Goal: Answer question/provide support: Answer question/provide support

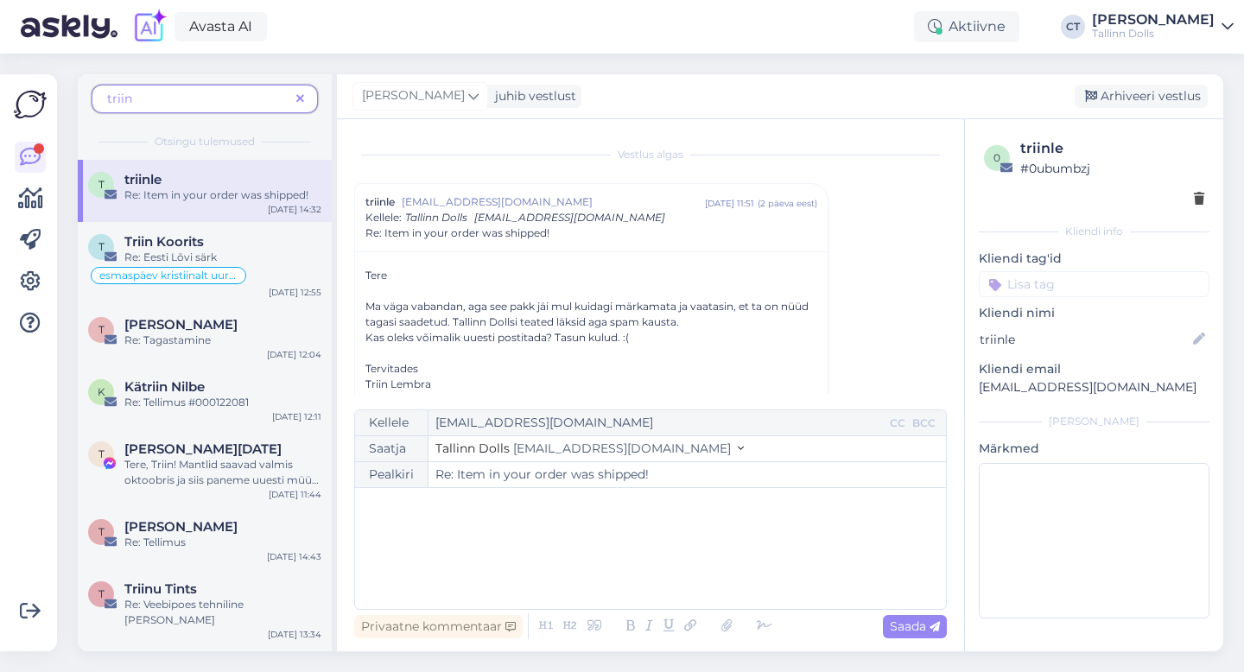
click at [301, 98] on icon at bounding box center [300, 99] width 8 height 12
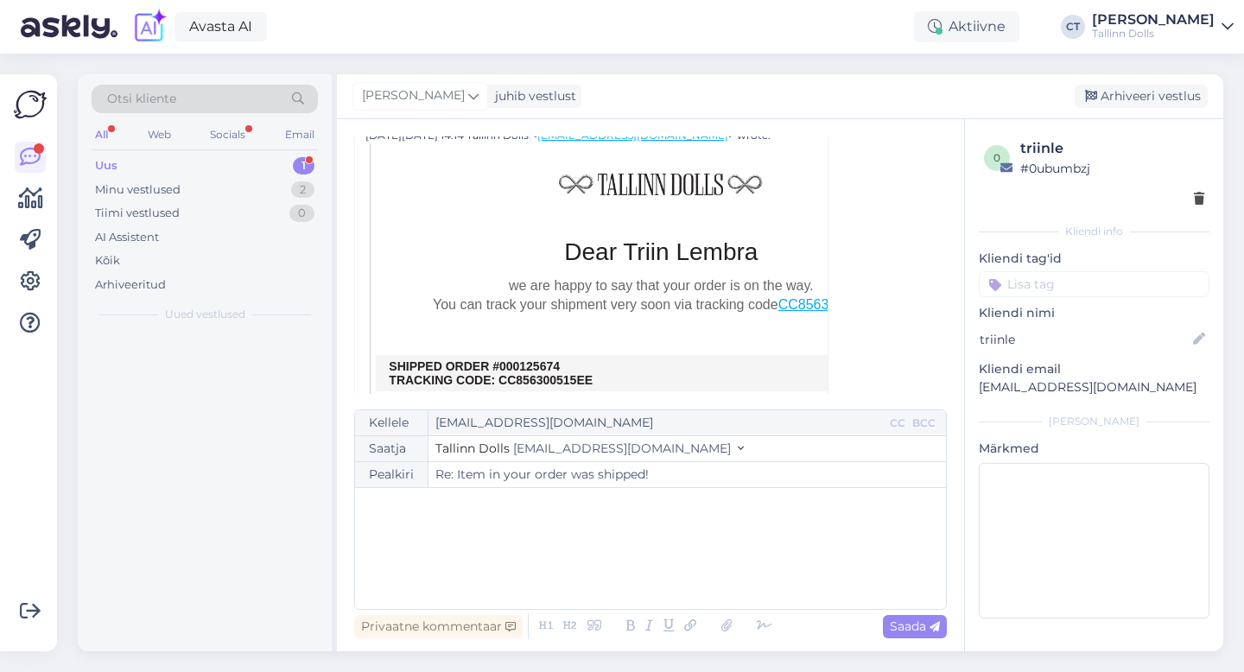
click at [192, 167] on div "Uus 1" at bounding box center [205, 166] width 226 height 24
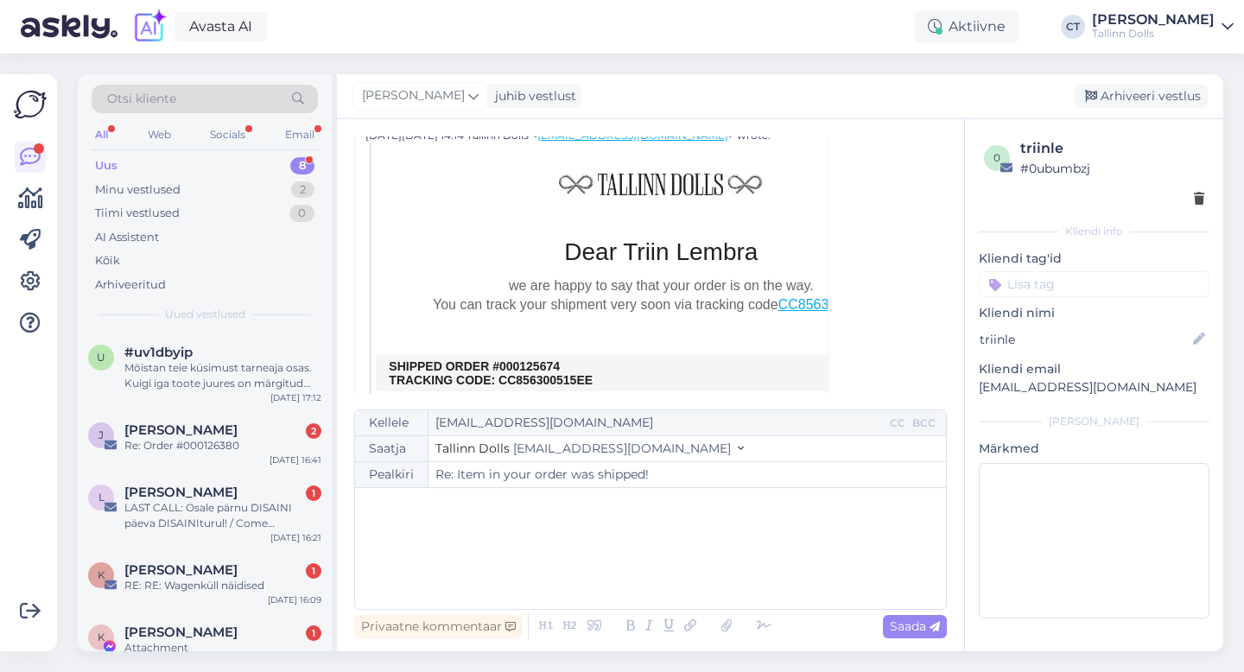
drag, startPoint x: 573, startPoint y: 367, endPoint x: 516, endPoint y: 363, distance: 58.0
click at [516, 363] on td "SHIPPED ORDER #000125674 TRACKING CODE: CC856300515EE" at bounding box center [661, 373] width 544 height 28
copy td "0125674"
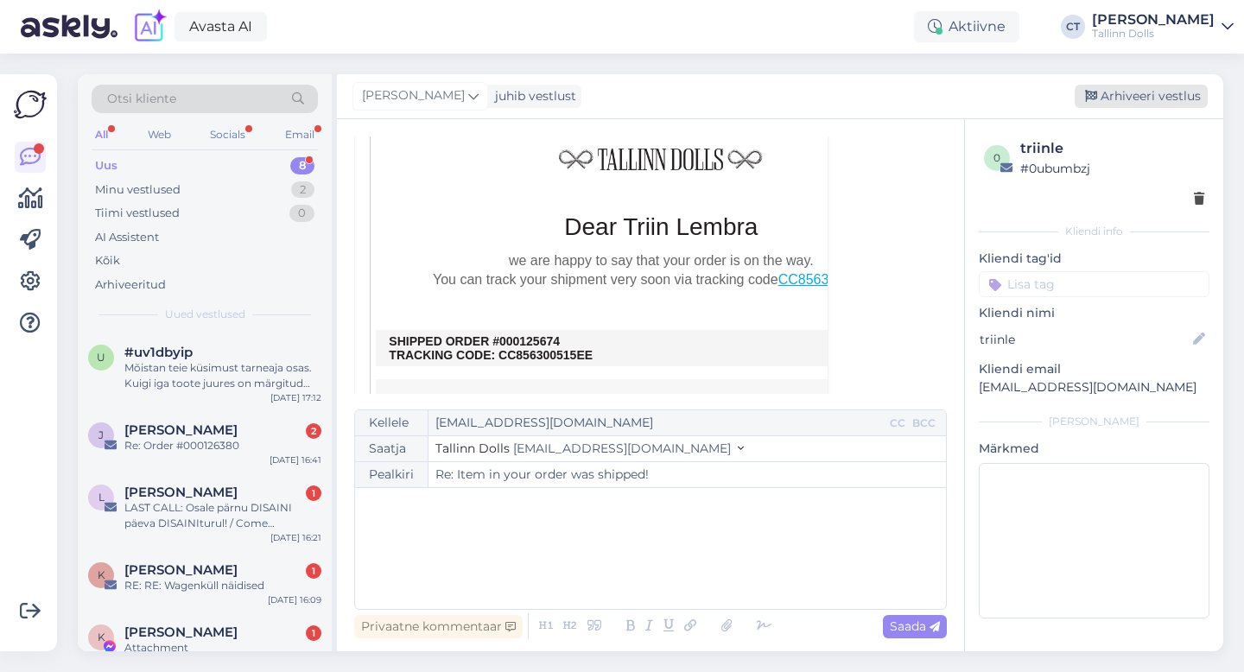
click at [1160, 93] on div "Arhiveeri vestlus" at bounding box center [1140, 96] width 133 height 23
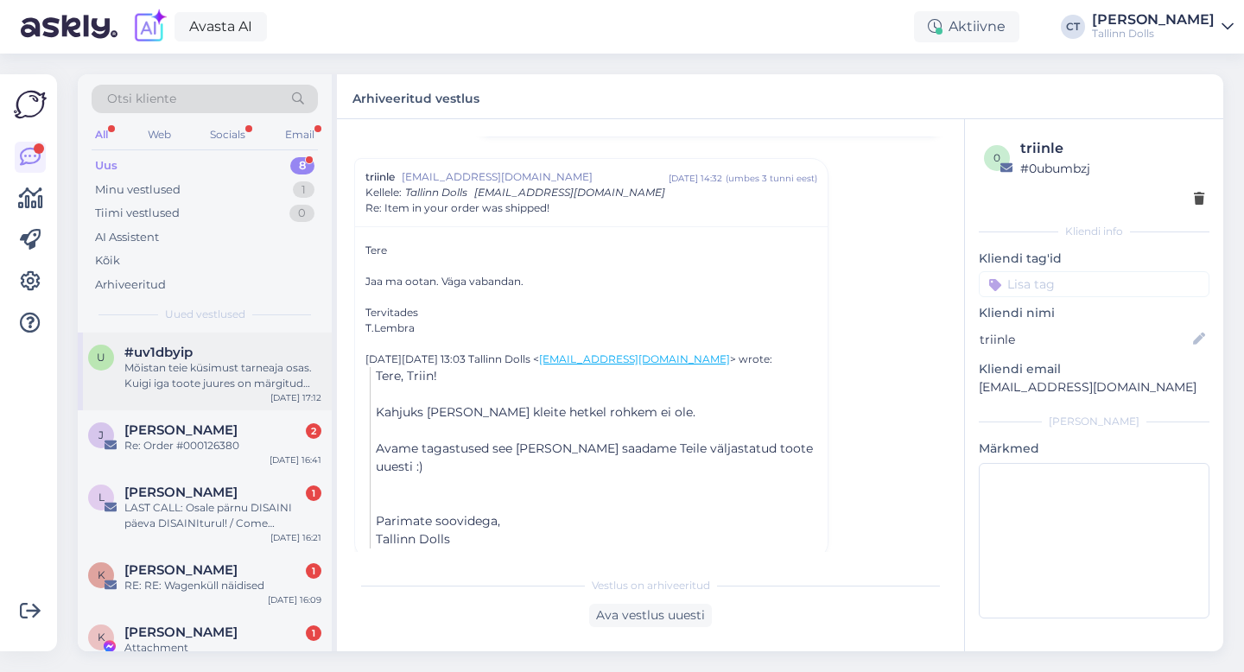
click at [243, 360] on div "Mõistan teie küsimust tarneaja osas. Kuigi iga toote juures on märgitud eeldata…" at bounding box center [222, 375] width 197 height 31
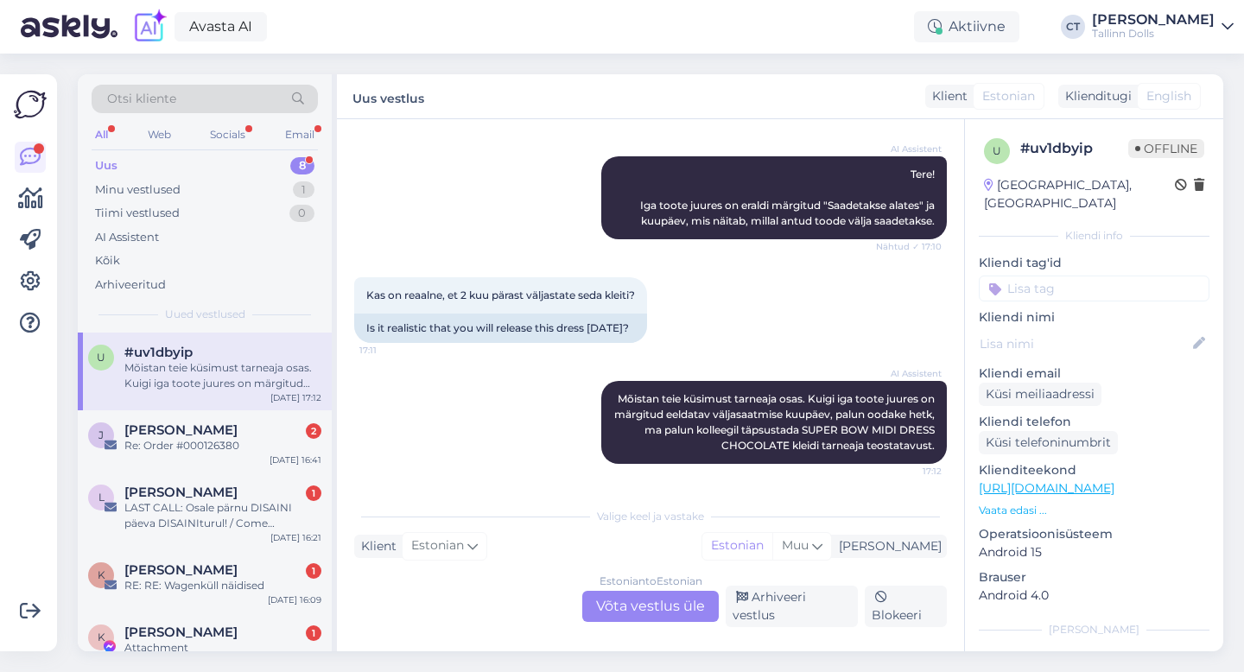
scroll to position [0, 0]
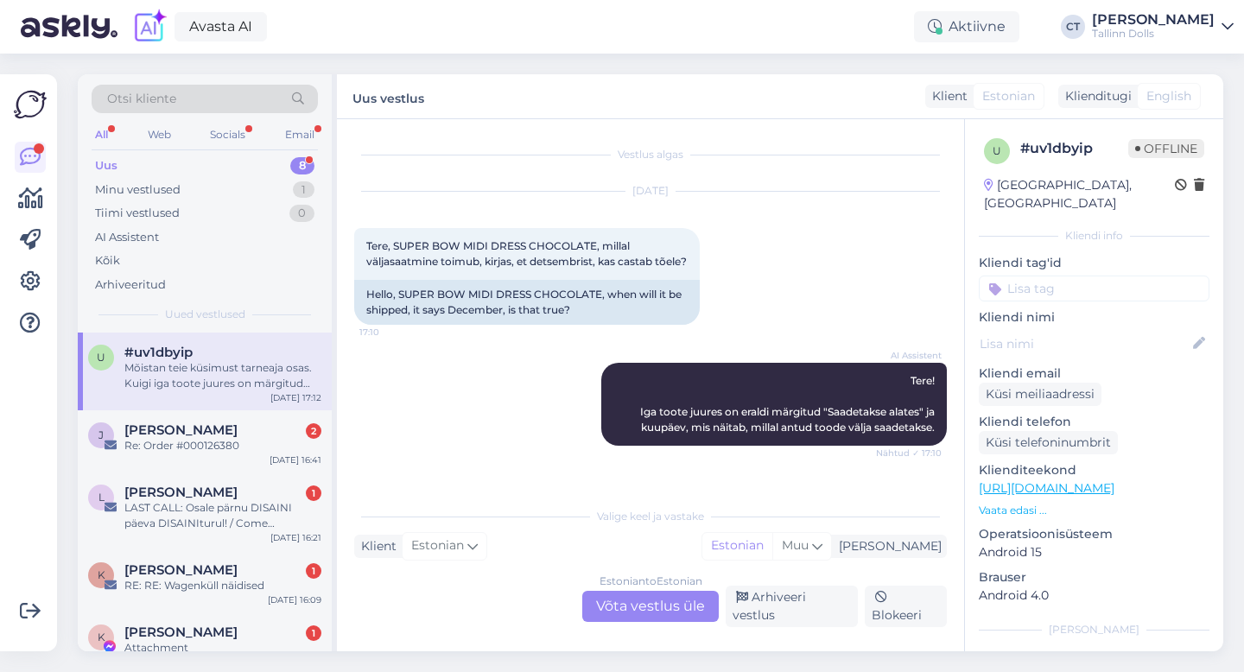
click at [617, 616] on div "Estonian to Estonian Võta vestlus üle" at bounding box center [650, 606] width 136 height 31
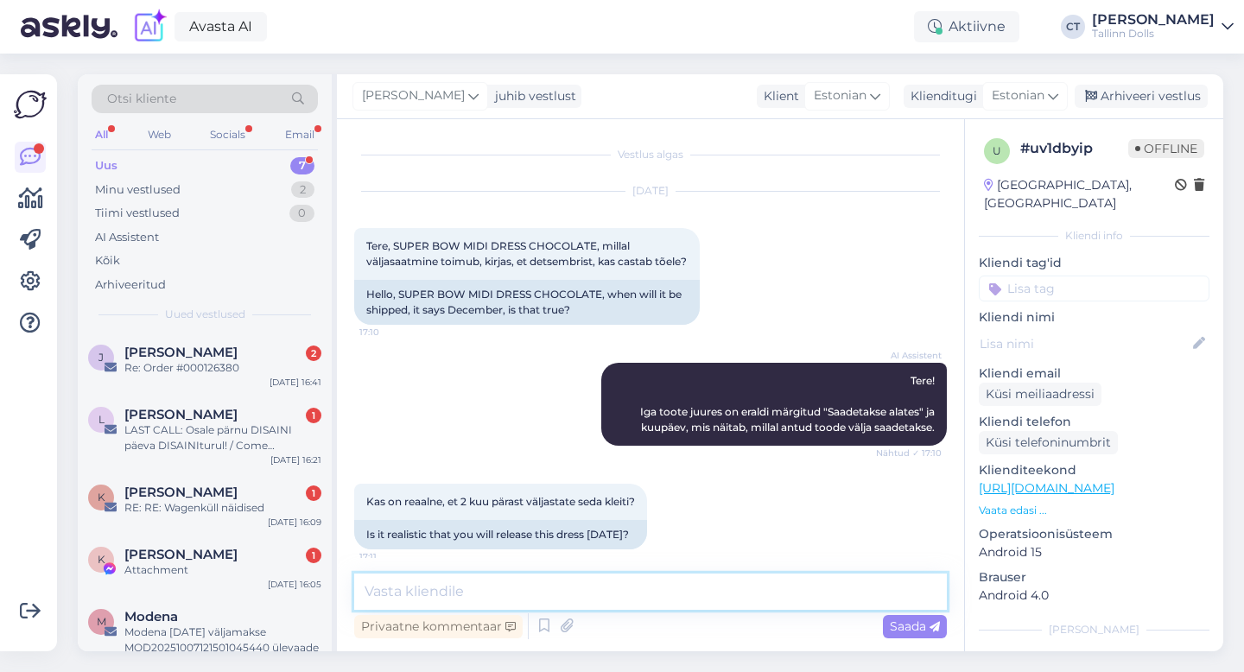
click at [618, 599] on textarea at bounding box center [650, 591] width 592 height 36
type textarea "Tere, just :)"
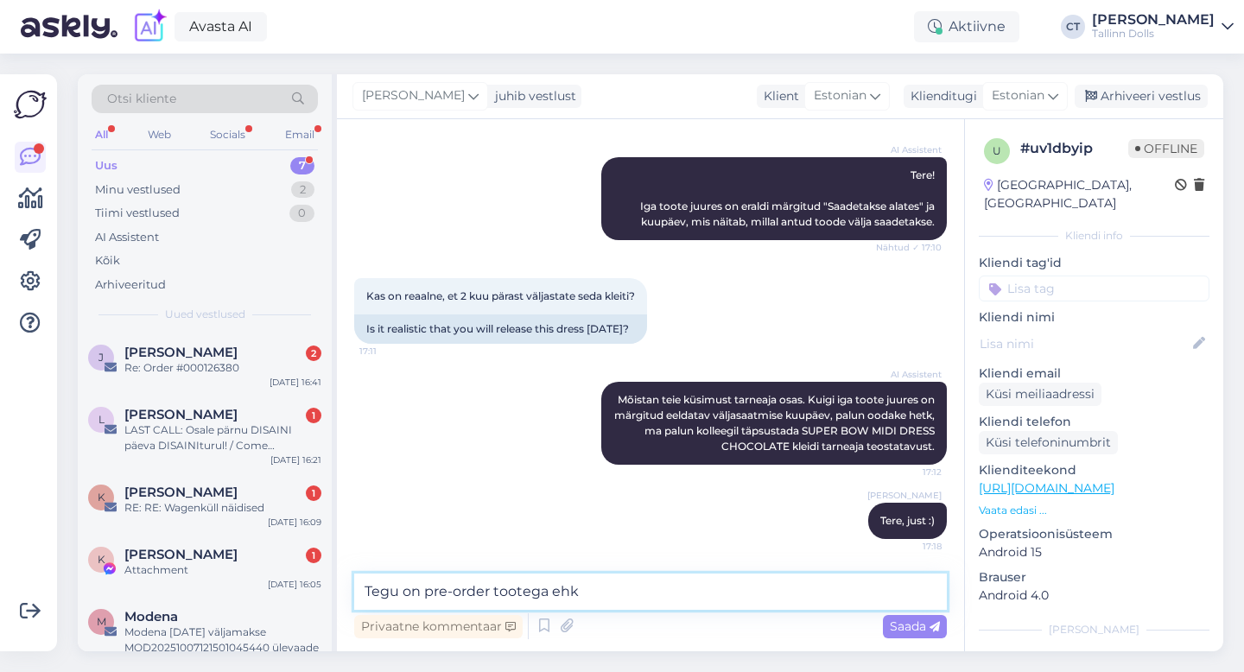
paste textarea "kogume kokku suurema arvu tellimusi, et nad kõik koos tootmisesse panna. Sellin…"
type textarea "Tegu on pre-order tootega ehk kogume kokku suurema arvu tellimusi, et nad kõik …"
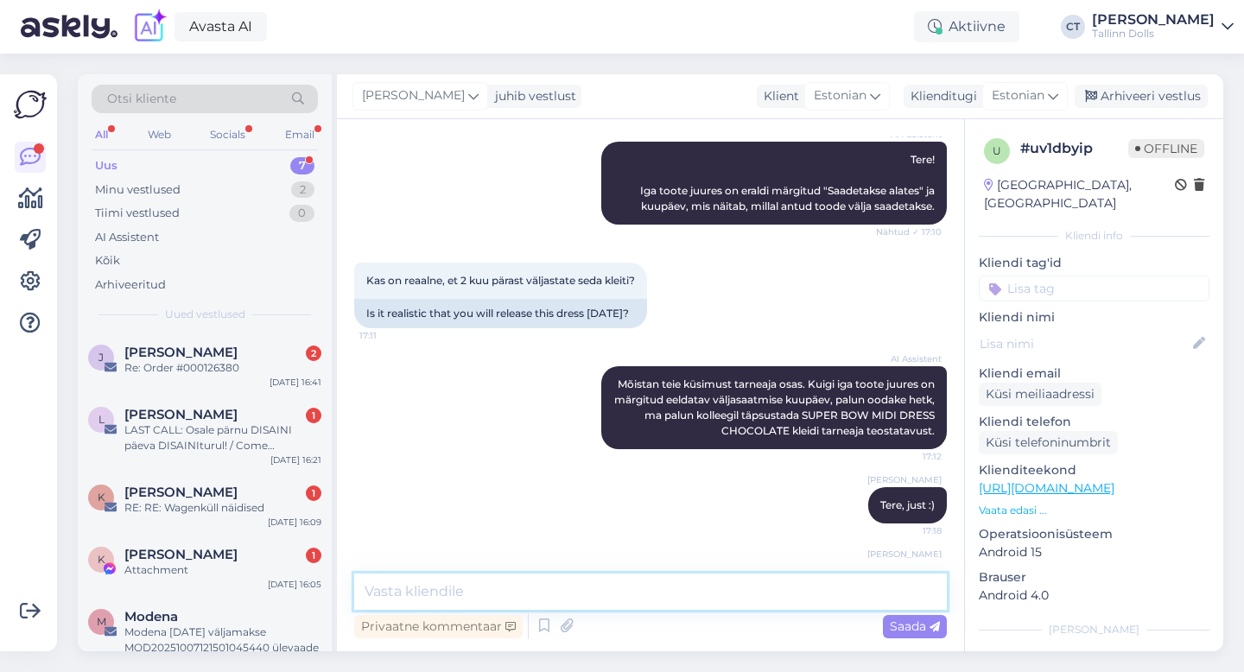
scroll to position [358, 0]
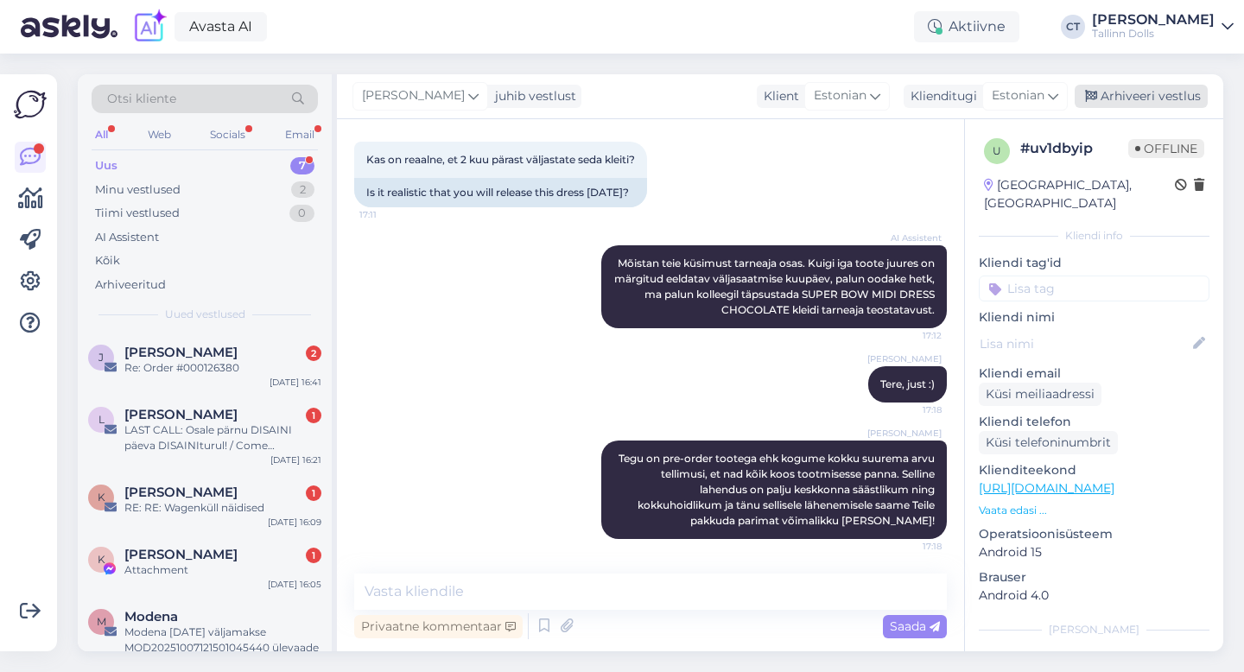
click at [1149, 93] on div "Arhiveeri vestlus" at bounding box center [1140, 96] width 133 height 23
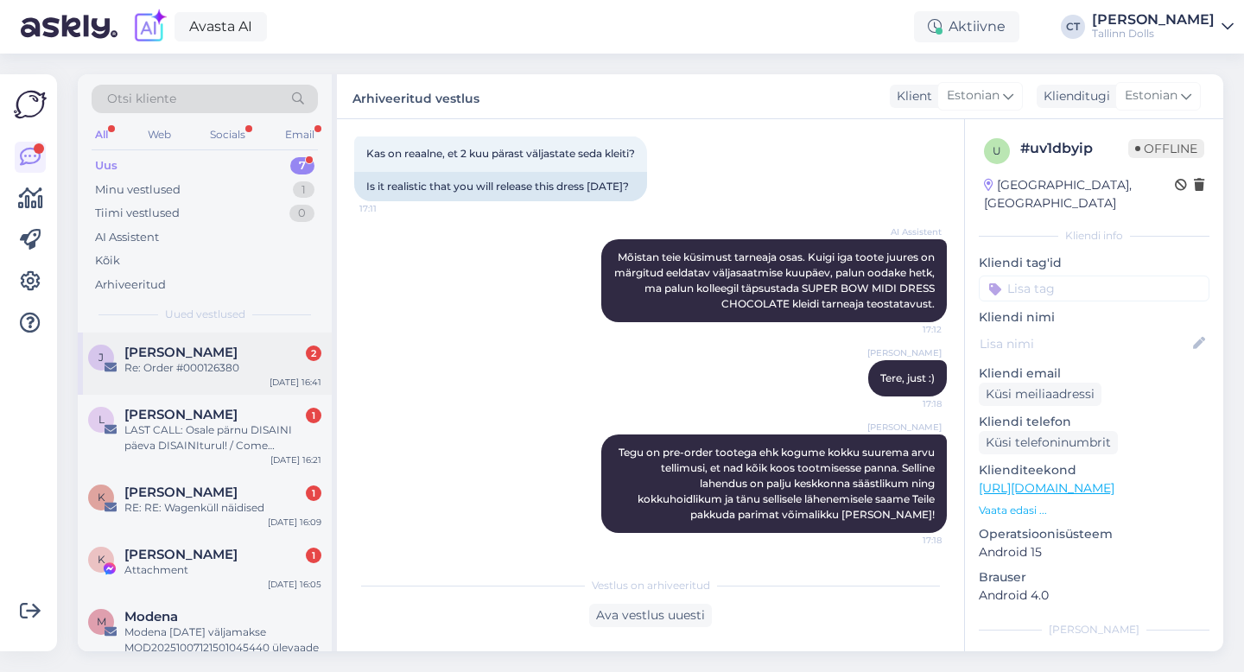
click at [249, 351] on div "[PERSON_NAME] 2" at bounding box center [222, 353] width 197 height 16
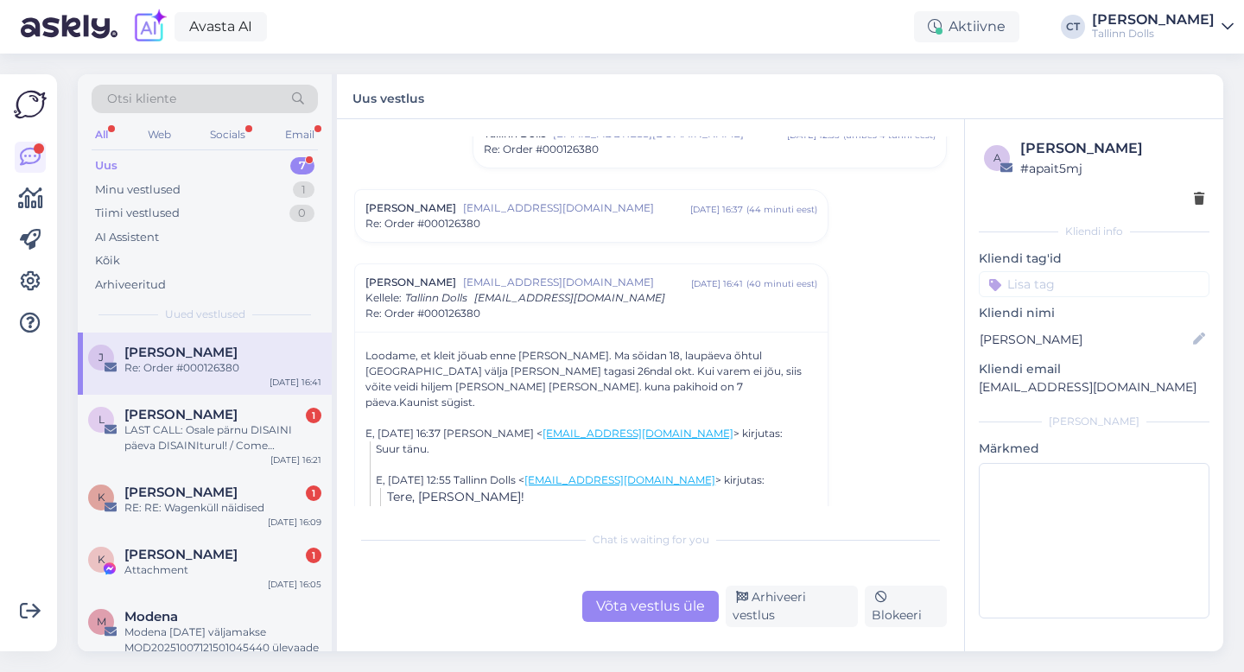
scroll to position [600, 0]
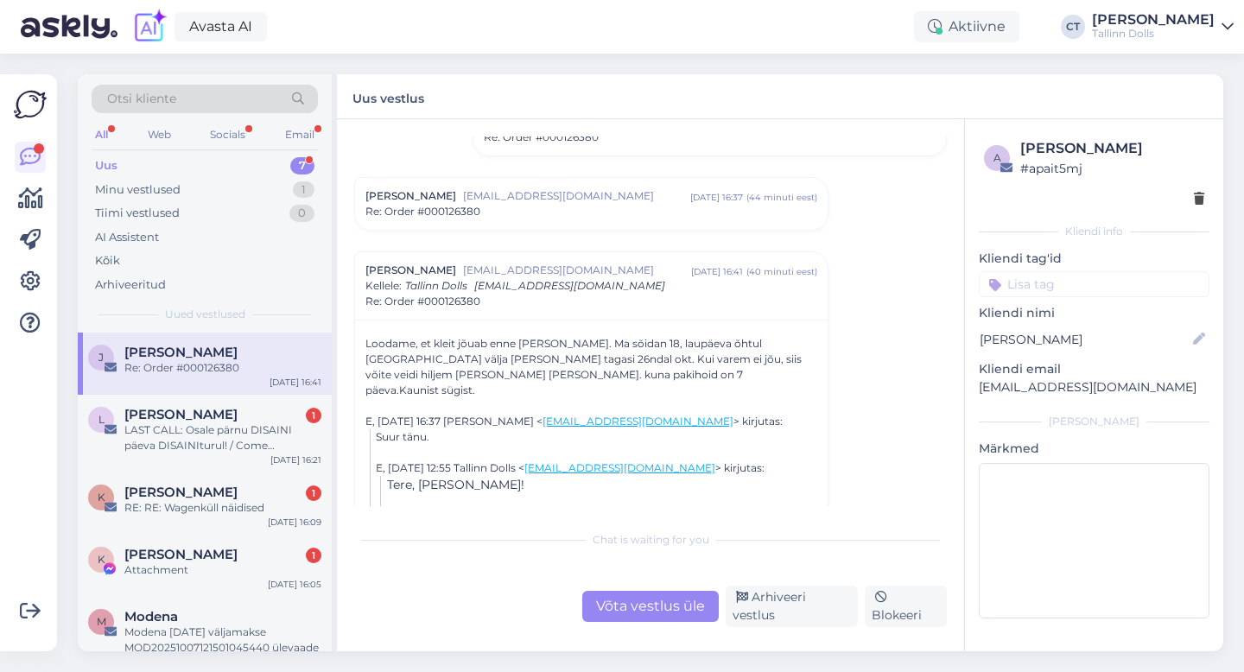
click at [592, 219] on div "Re: Order #000126380" at bounding box center [591, 212] width 452 height 16
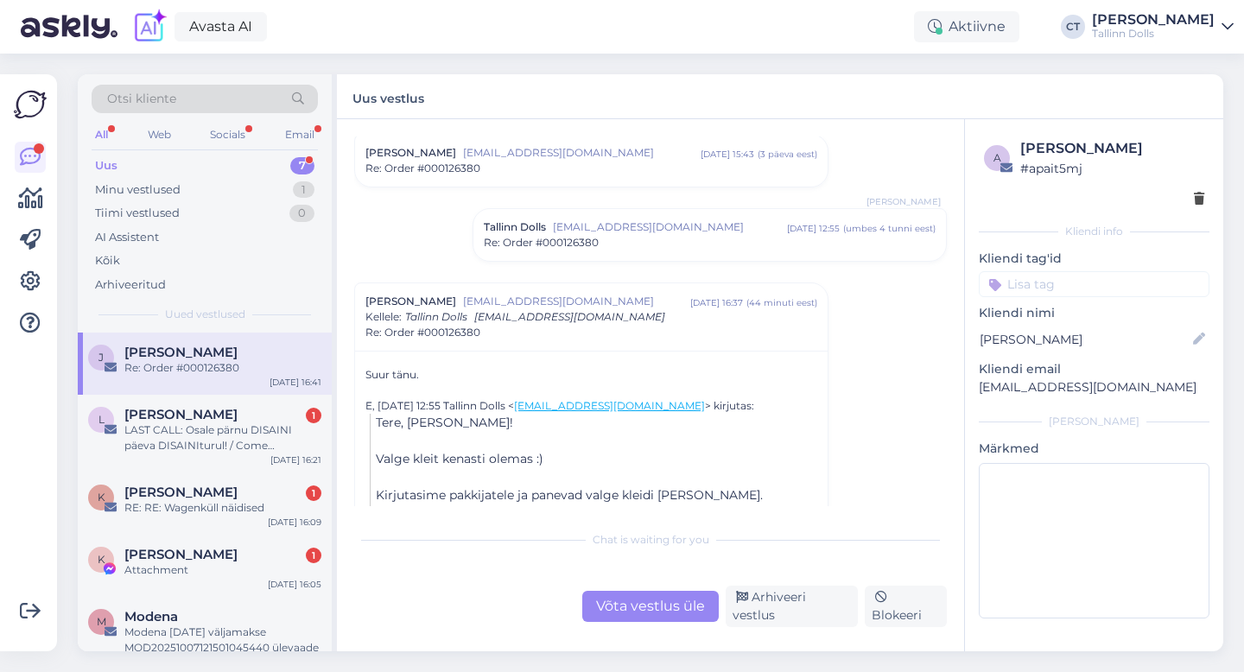
click at [602, 258] on div "Tallinn Dolls [EMAIL_ADDRESS][DOMAIN_NAME] [DATE] 12:55 ( umbes 4 tunni eest ) …" at bounding box center [709, 235] width 472 height 52
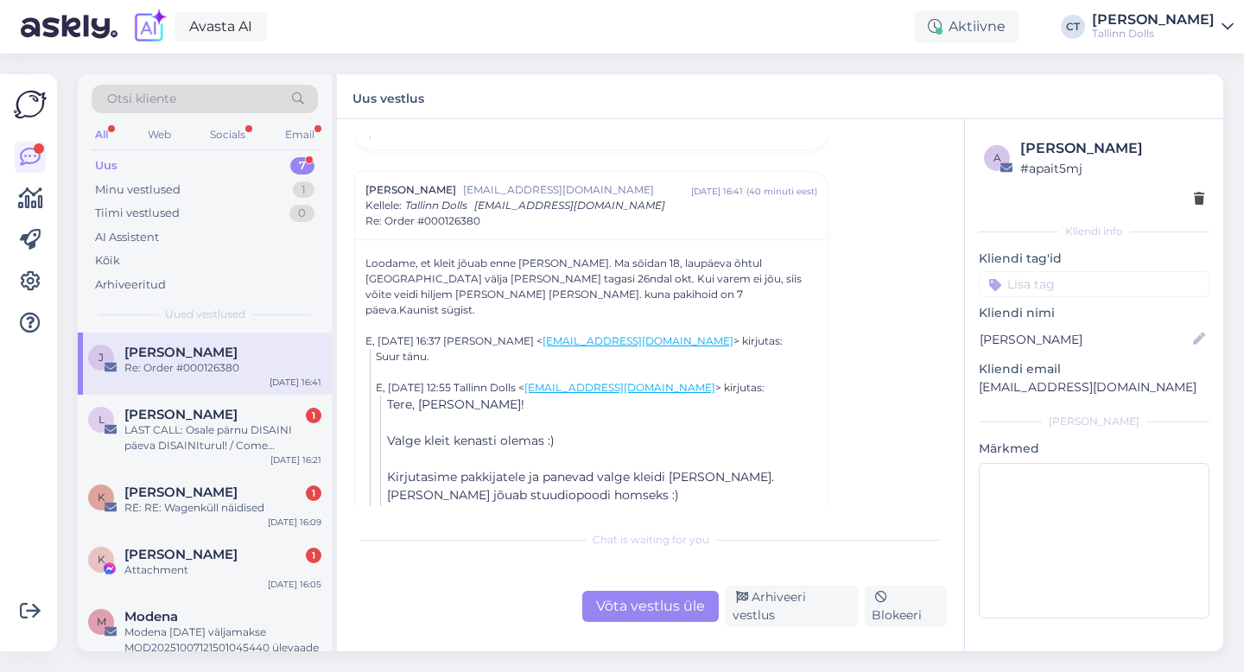
scroll to position [1193, 0]
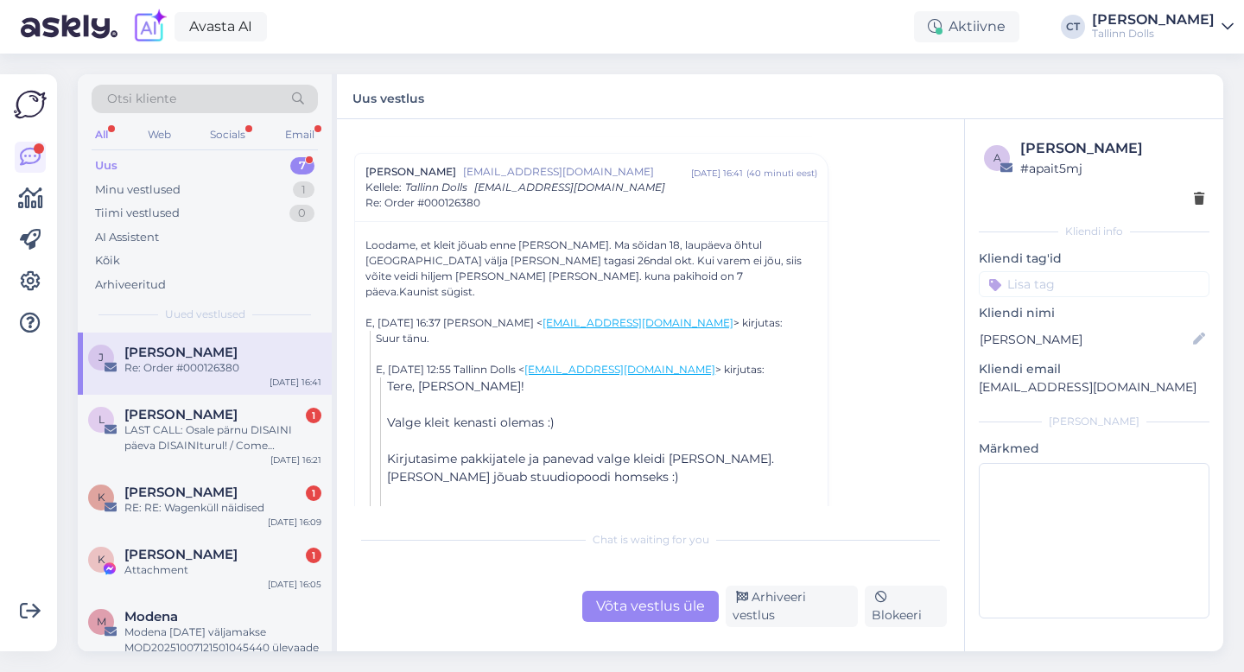
click at [623, 613] on div "Võta vestlus üle" at bounding box center [650, 606] width 136 height 31
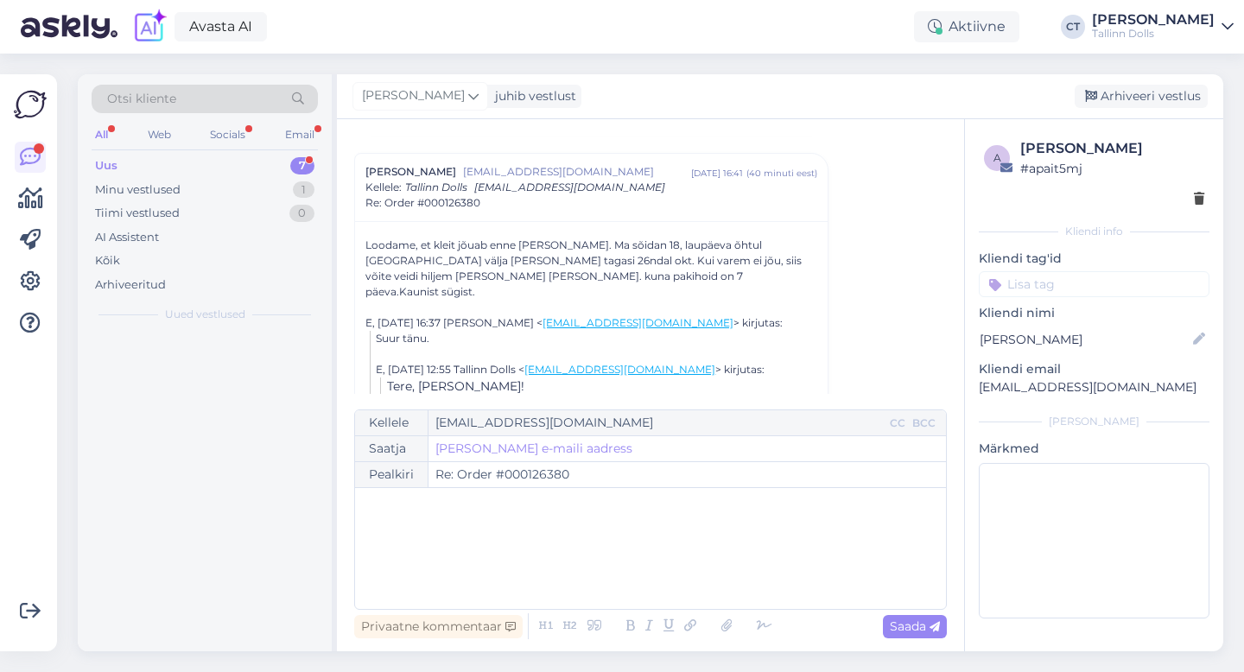
scroll to position [1209, 0]
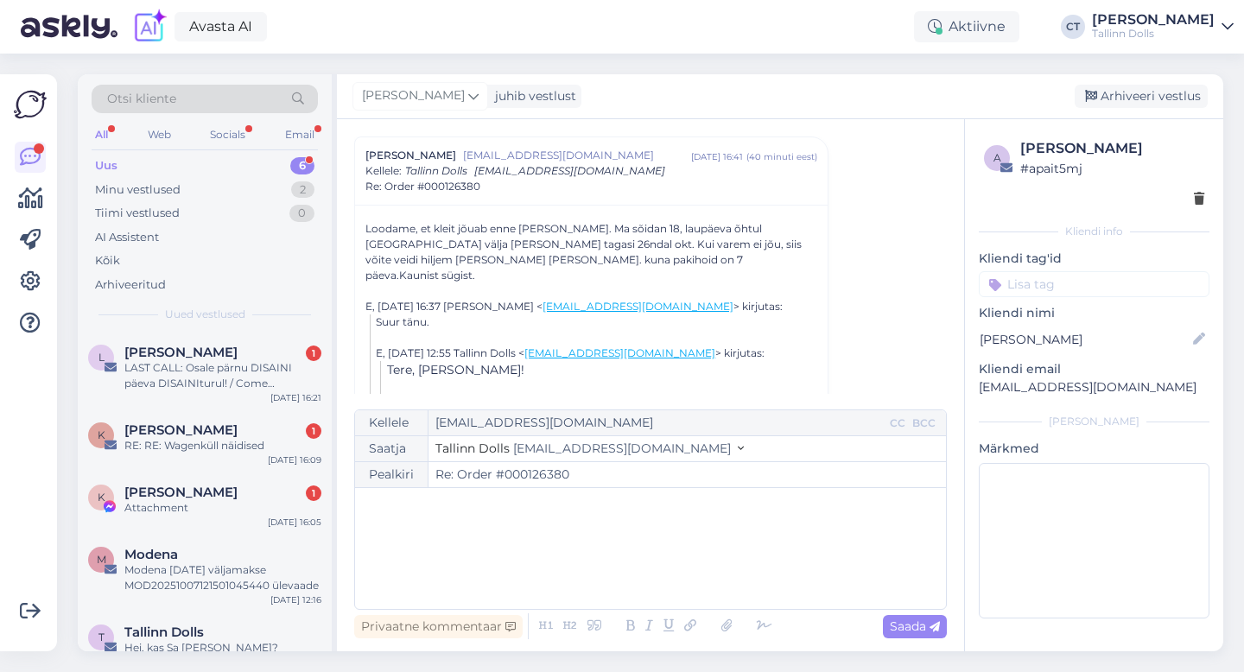
click at [630, 580] on div "﻿" at bounding box center [650, 549] width 573 height 104
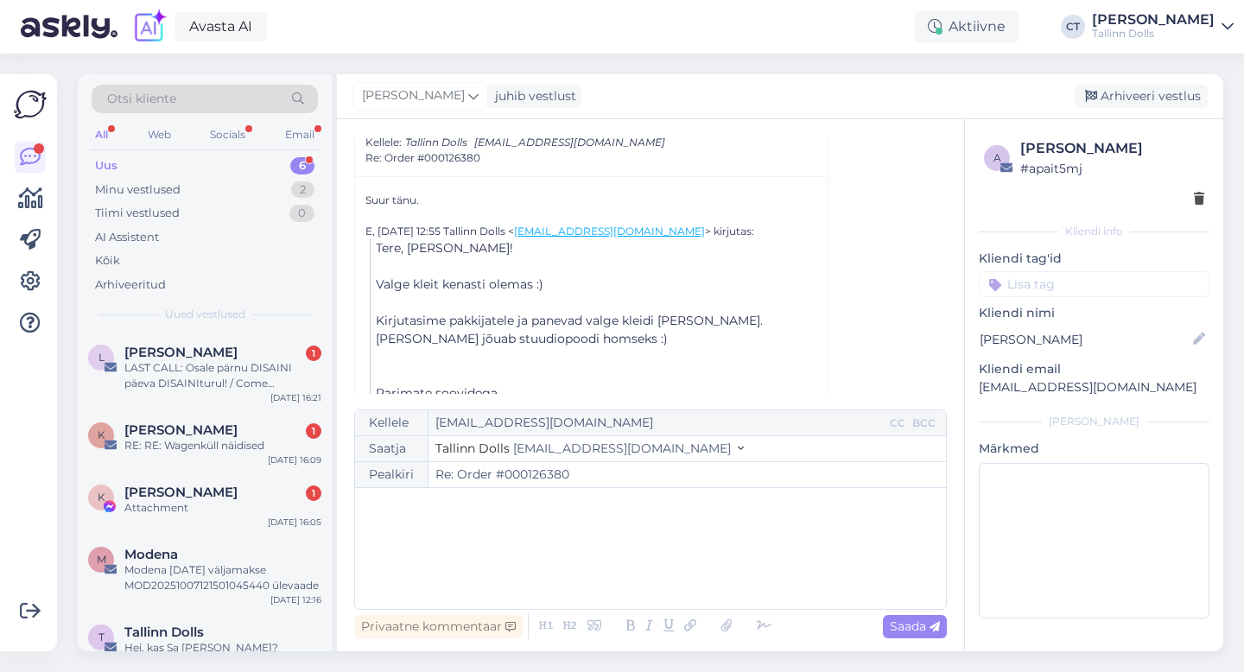
scroll to position [894, 0]
click at [630, 532] on div "﻿" at bounding box center [650, 549] width 573 height 104
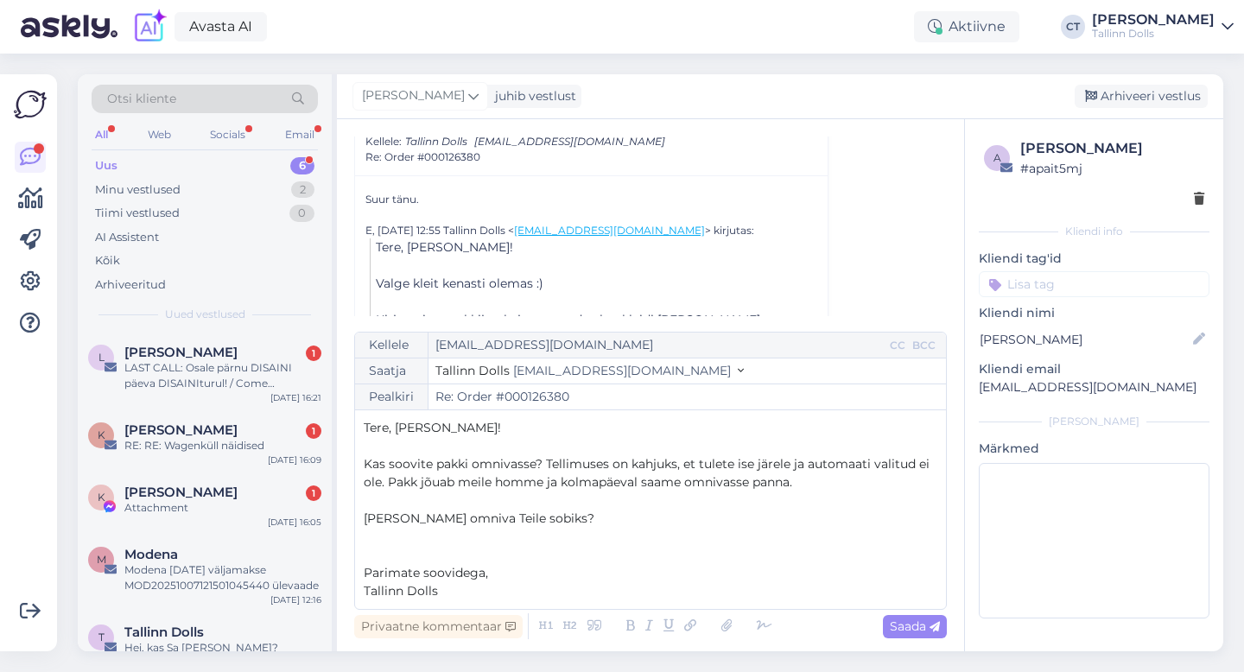
click at [415, 481] on span "Kas soovite pakki omnivasse? Tellimuses on kahjuks, et tulete ise järele ja aut…" at bounding box center [648, 473] width 569 height 34
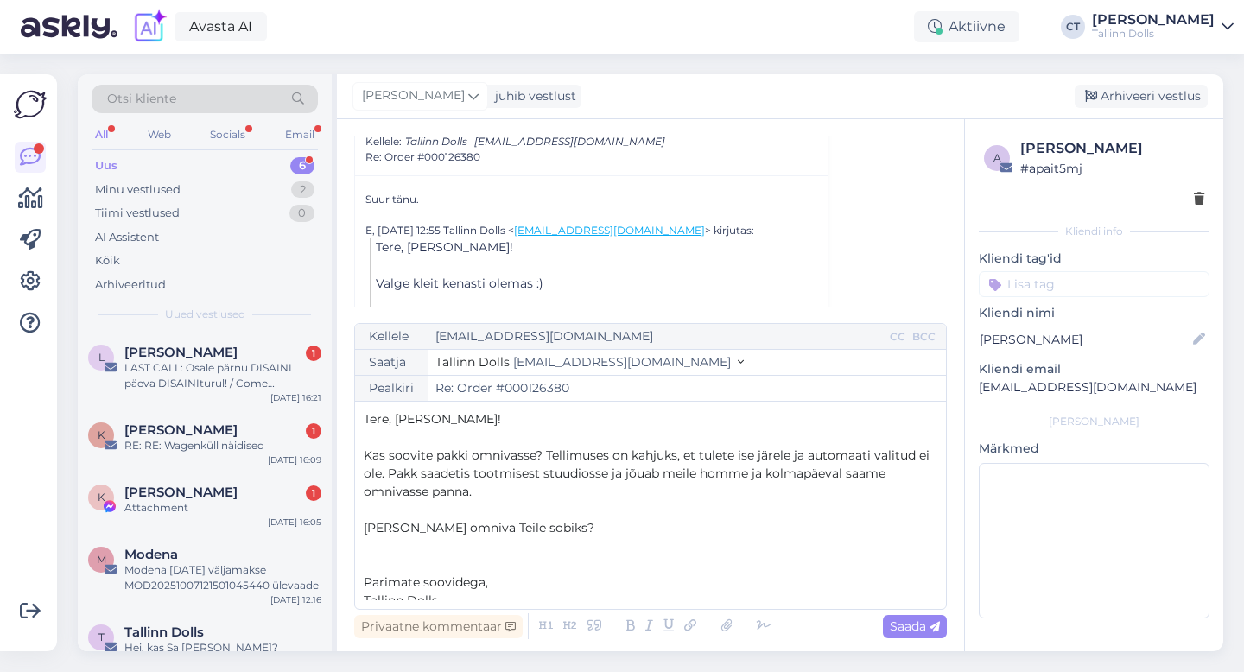
click at [764, 472] on span "Kas soovite pakki omnivasse? Tellimuses on kahjuks, et tulete ise järele ja aut…" at bounding box center [648, 473] width 569 height 52
click at [773, 496] on p "Kas soovite pakki omnivasse? Tellimuses on kahjuks, et tulete ise järele ja aut…" at bounding box center [650, 474] width 573 height 54
click at [884, 476] on p "Kas soovite pakki omnivasse? Tellimuses on kahjuks, et tulete ise järele ja aut…" at bounding box center [650, 474] width 573 height 54
click at [931, 630] on icon at bounding box center [934, 627] width 10 height 10
type input "Re: Re: Order #000126380"
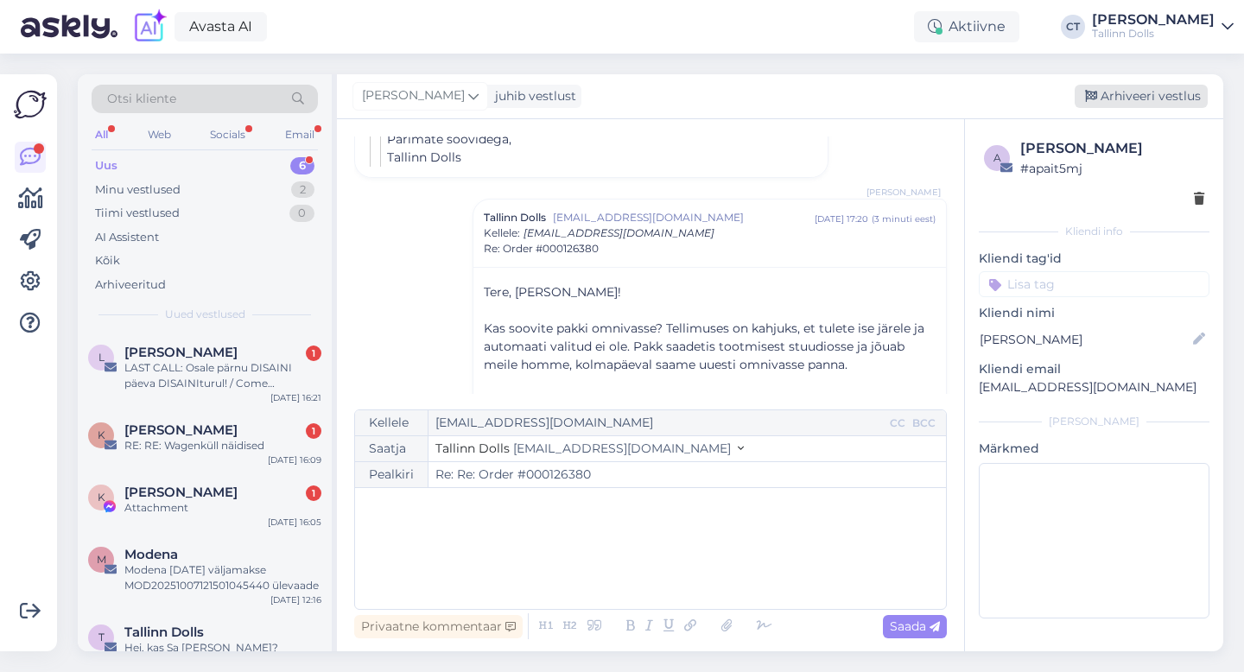
click at [1129, 86] on div "Arhiveeri vestlus" at bounding box center [1140, 96] width 133 height 23
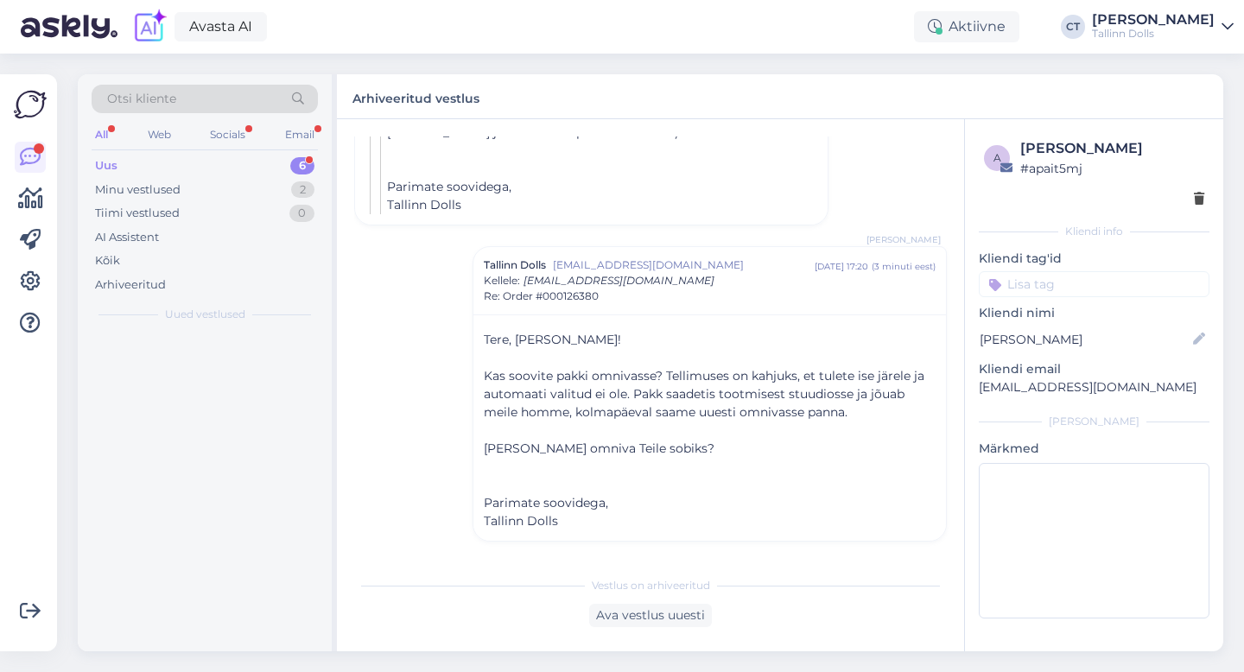
scroll to position [1522, 0]
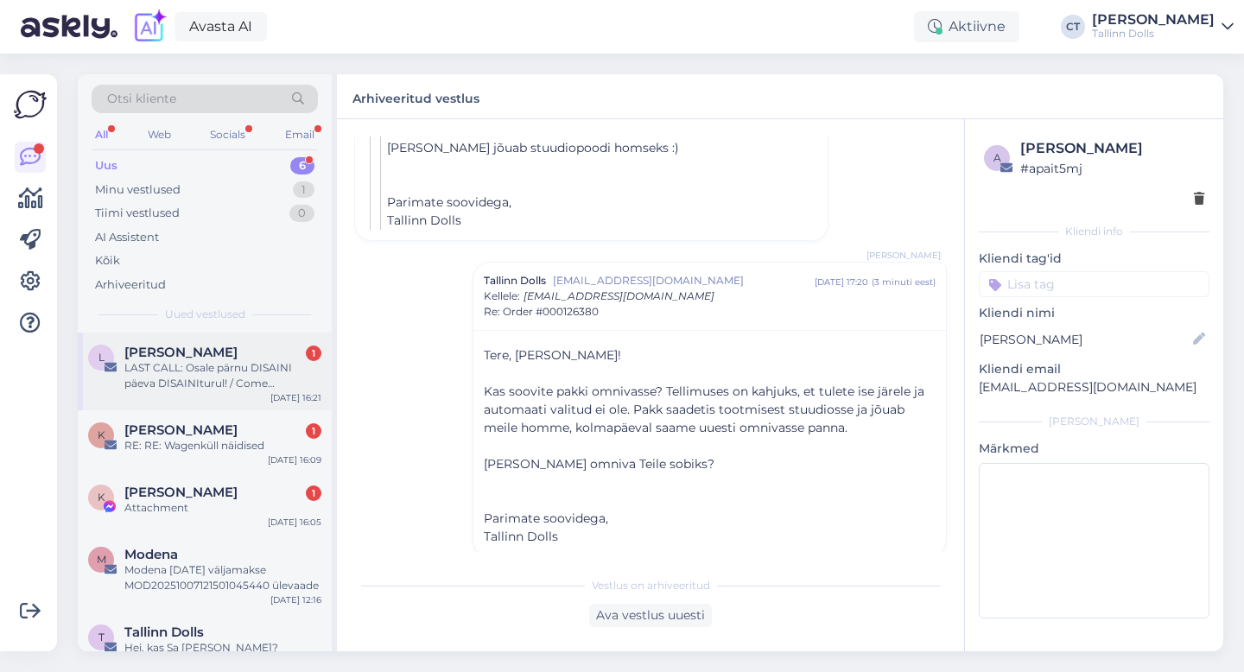
click at [207, 379] on div "LAST CALL: Osale pärnu DISAINI päeva DISAINIturul! / Come participate at pärnu …" at bounding box center [222, 375] width 197 height 31
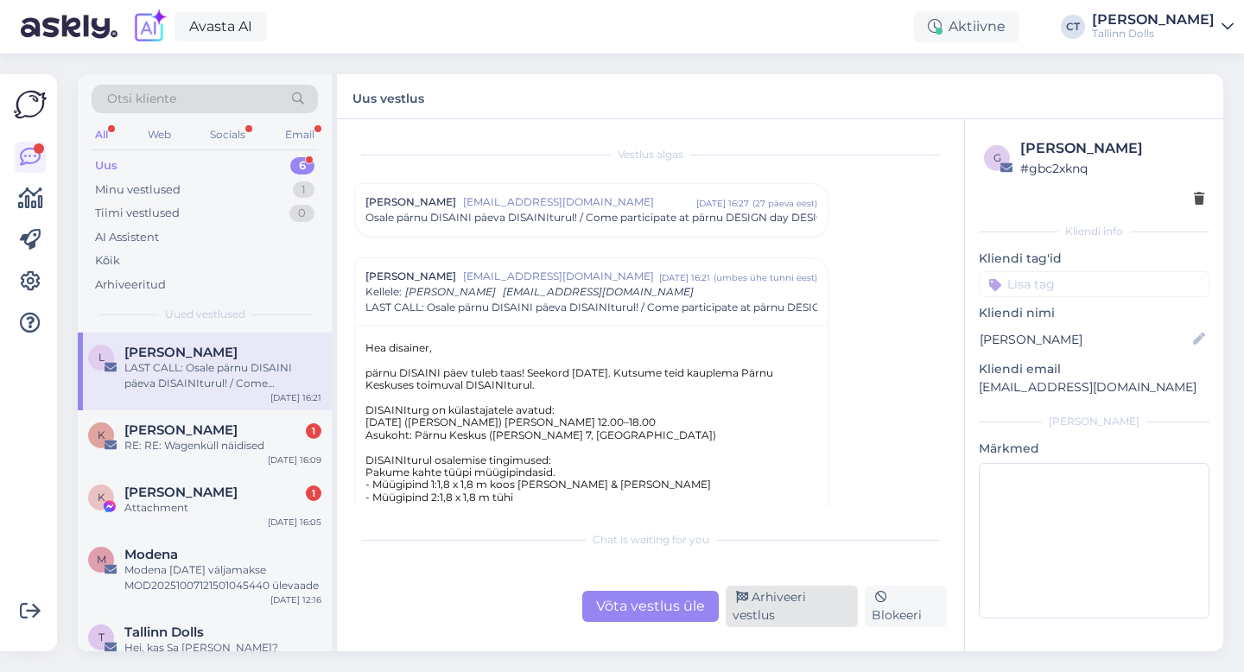
click at [795, 608] on div "Arhiveeri vestlus" at bounding box center [791, 606] width 132 height 41
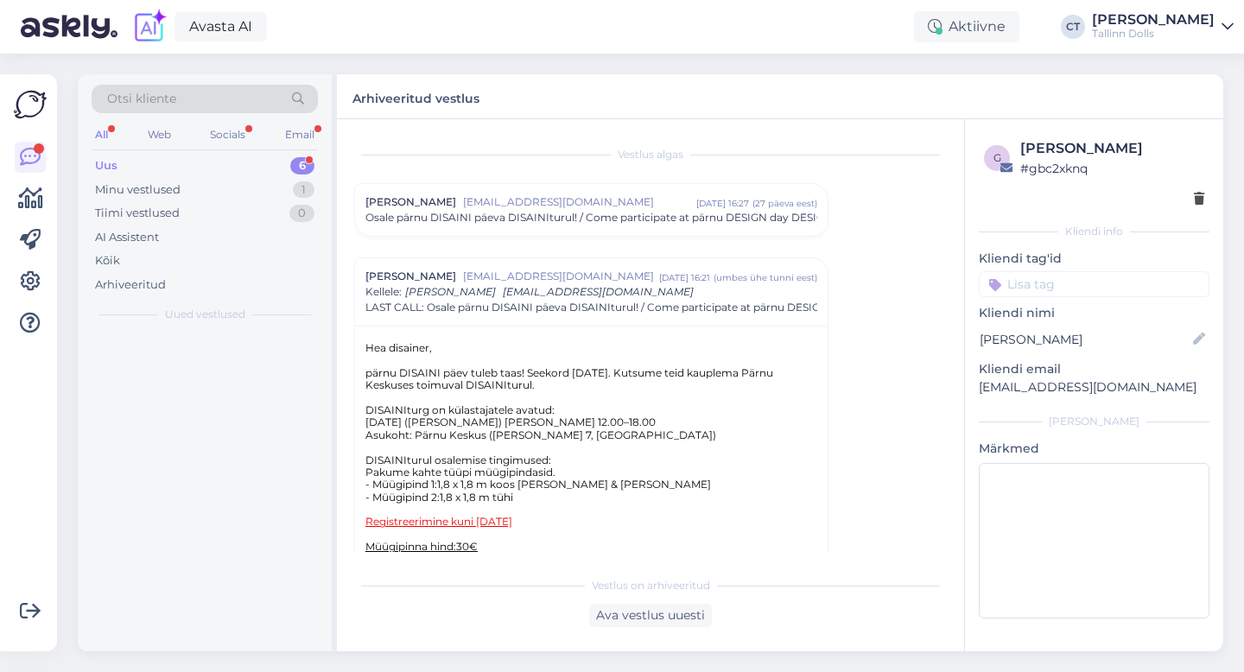
scroll to position [121, 0]
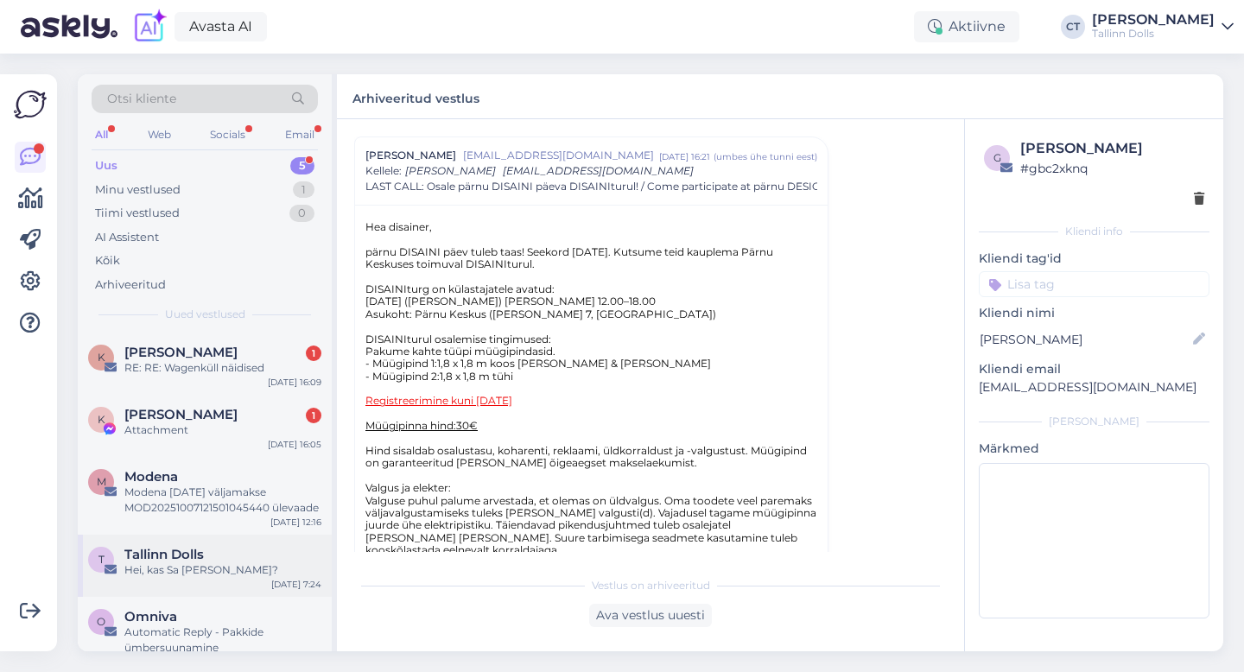
click at [161, 535] on div "T Tallinn Dolls Hei, kas Sa [PERSON_NAME]? [DATE] 7:24" at bounding box center [205, 566] width 254 height 62
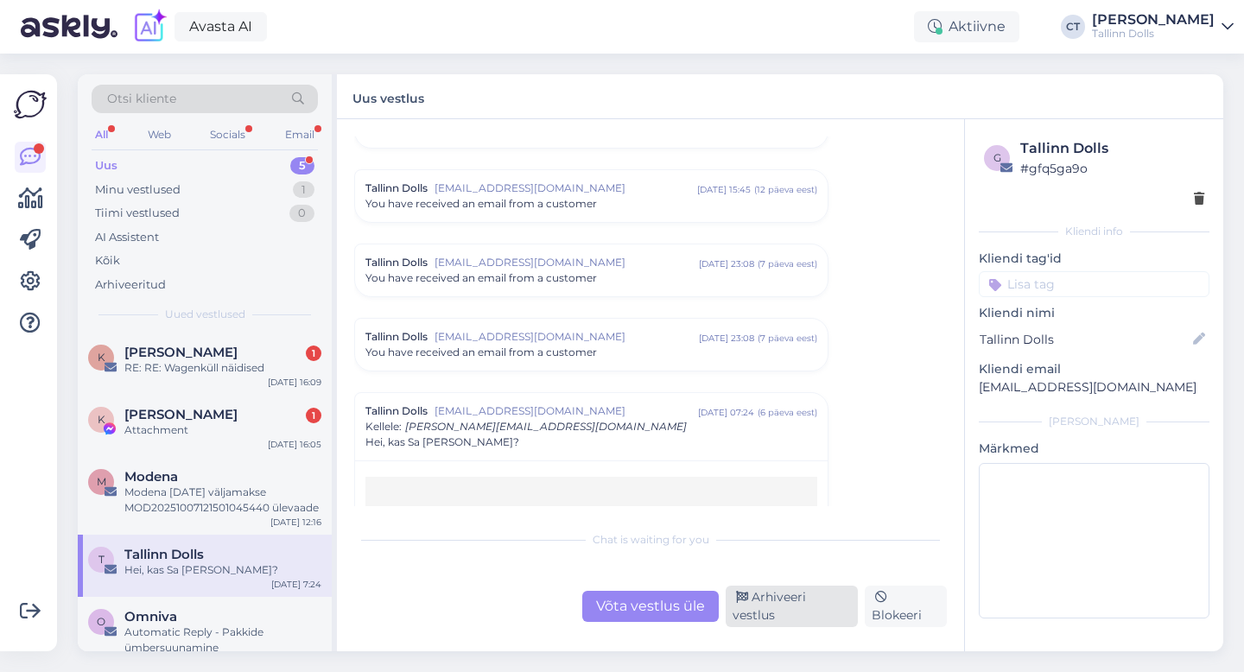
click at [824, 612] on div "Arhiveeri vestlus" at bounding box center [791, 606] width 132 height 41
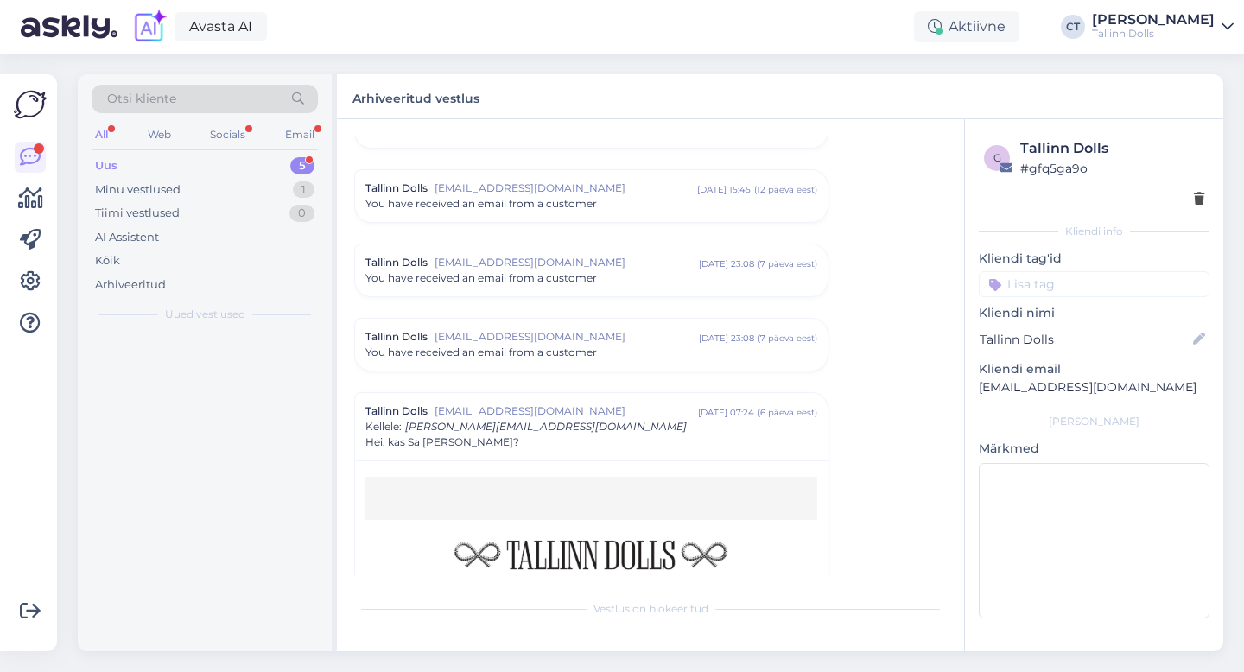
scroll to position [7400, 0]
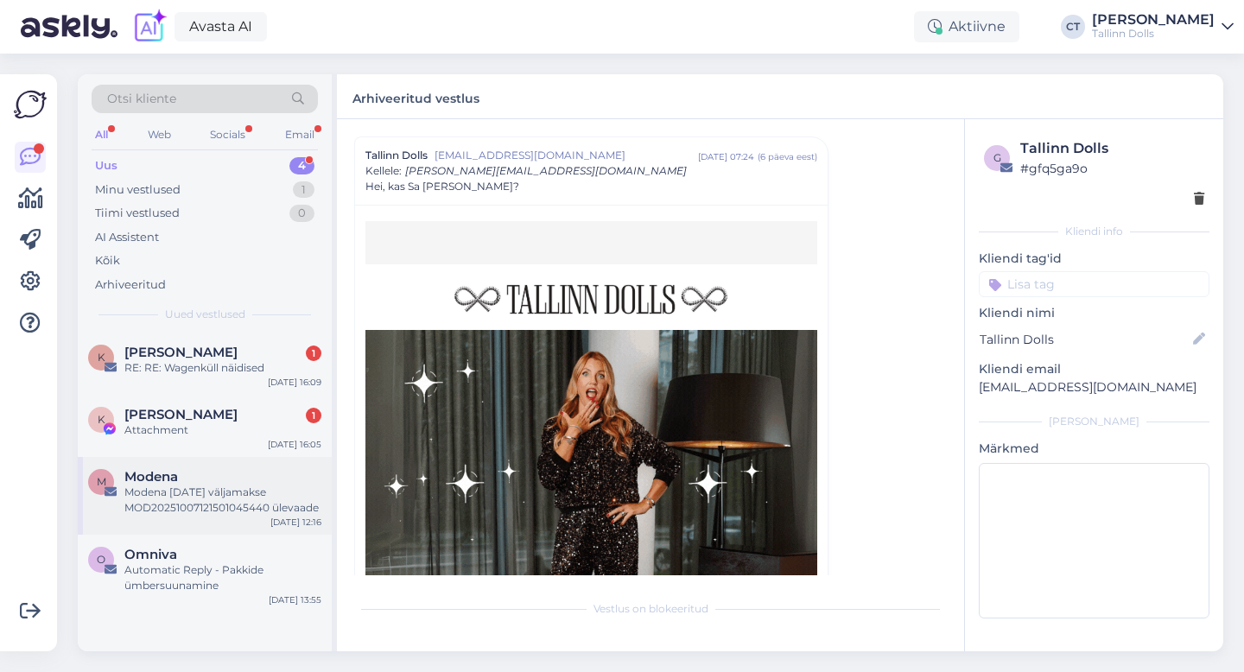
click at [176, 506] on div "Modena [DATE] väljamakse MOD20251007121501045440 ülevaade" at bounding box center [222, 500] width 197 height 31
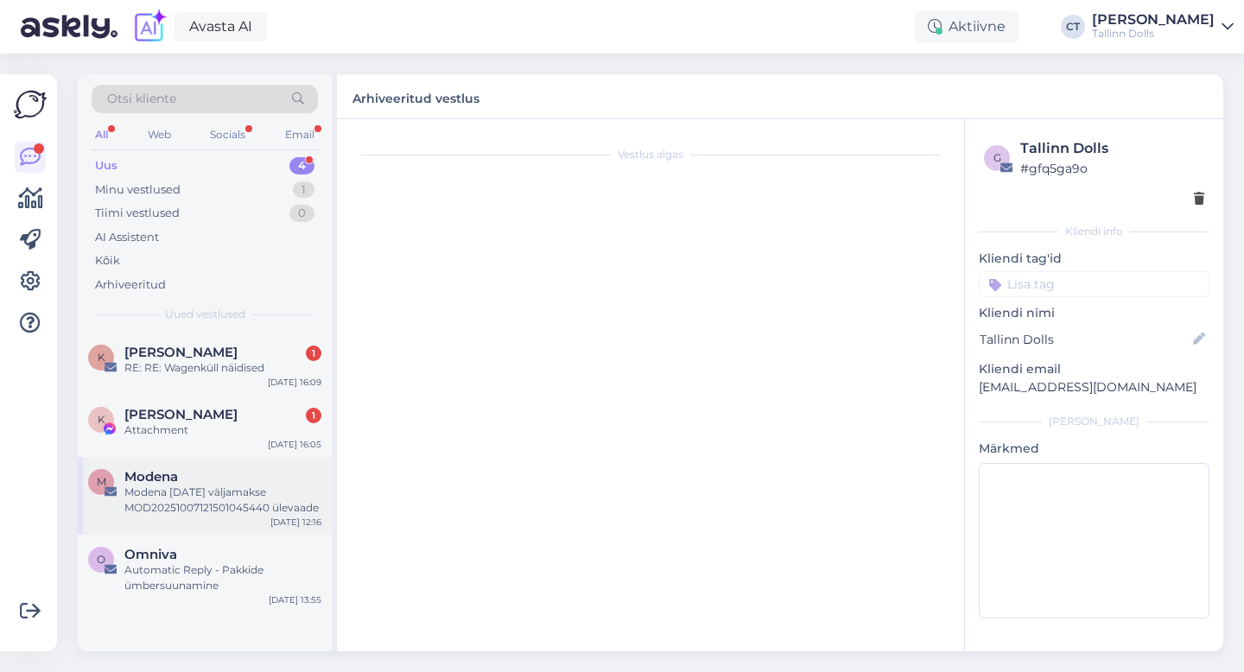
scroll to position [0, 0]
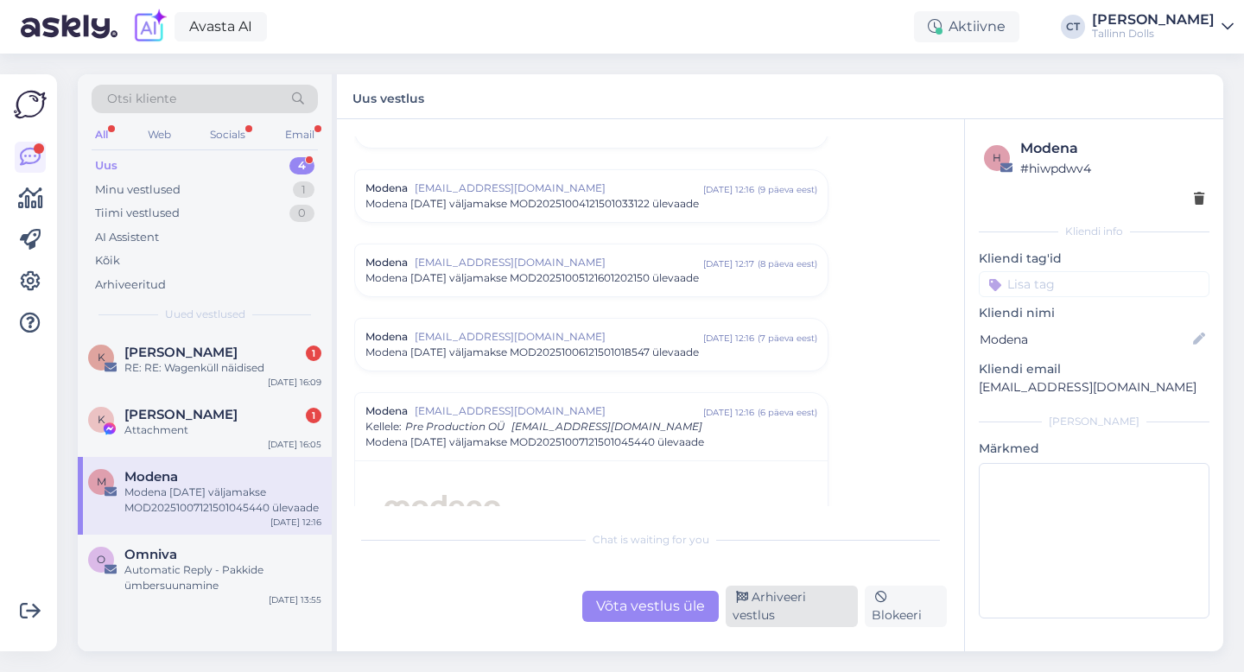
click at [852, 612] on div "Arhiveeri vestlus" at bounding box center [791, 606] width 132 height 41
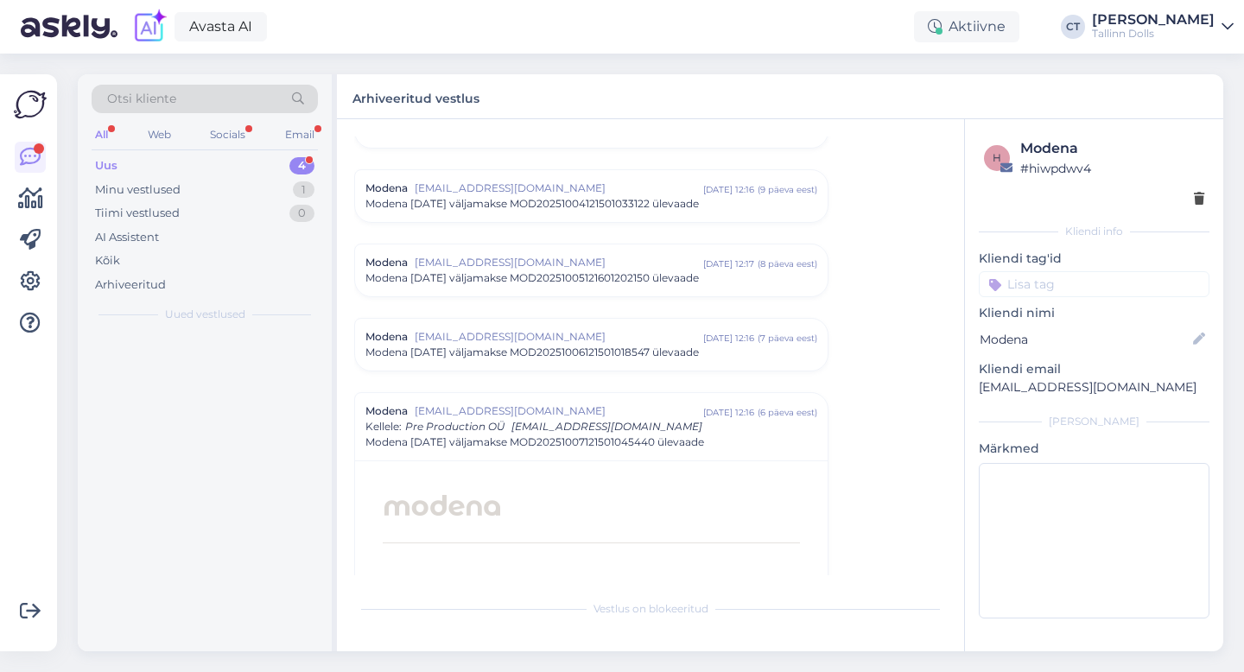
scroll to position [7586, 0]
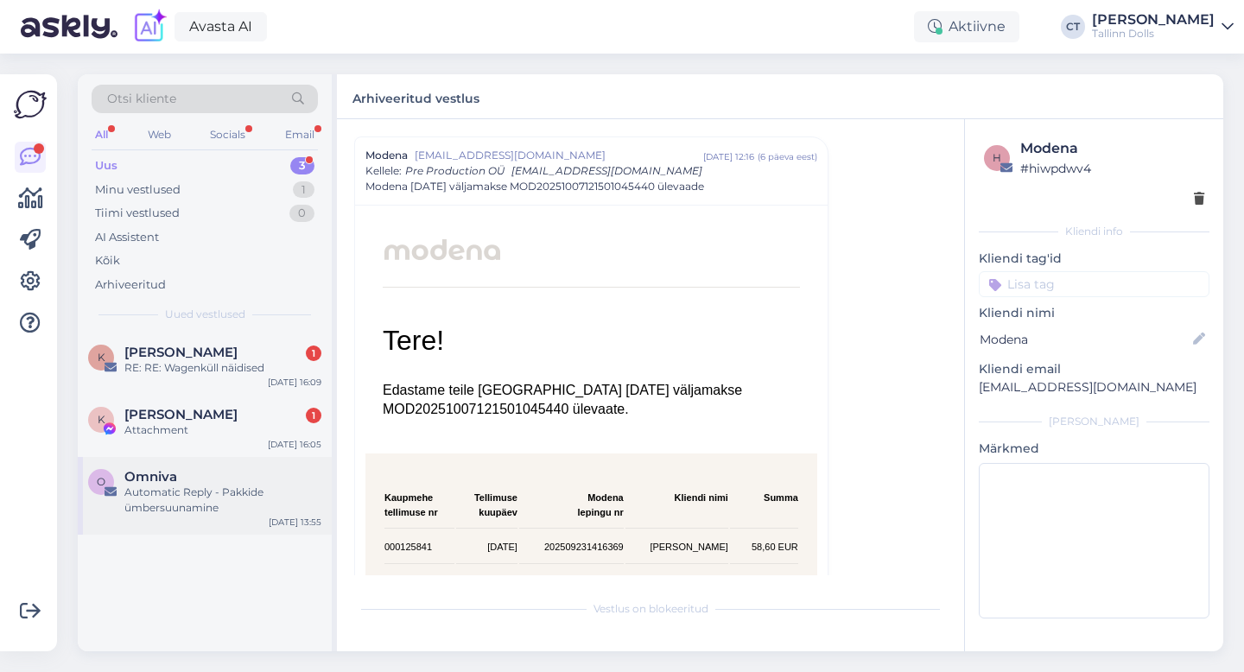
click at [215, 488] on div "Automatic Reply - Pakkide ümbersuunamine" at bounding box center [222, 500] width 197 height 31
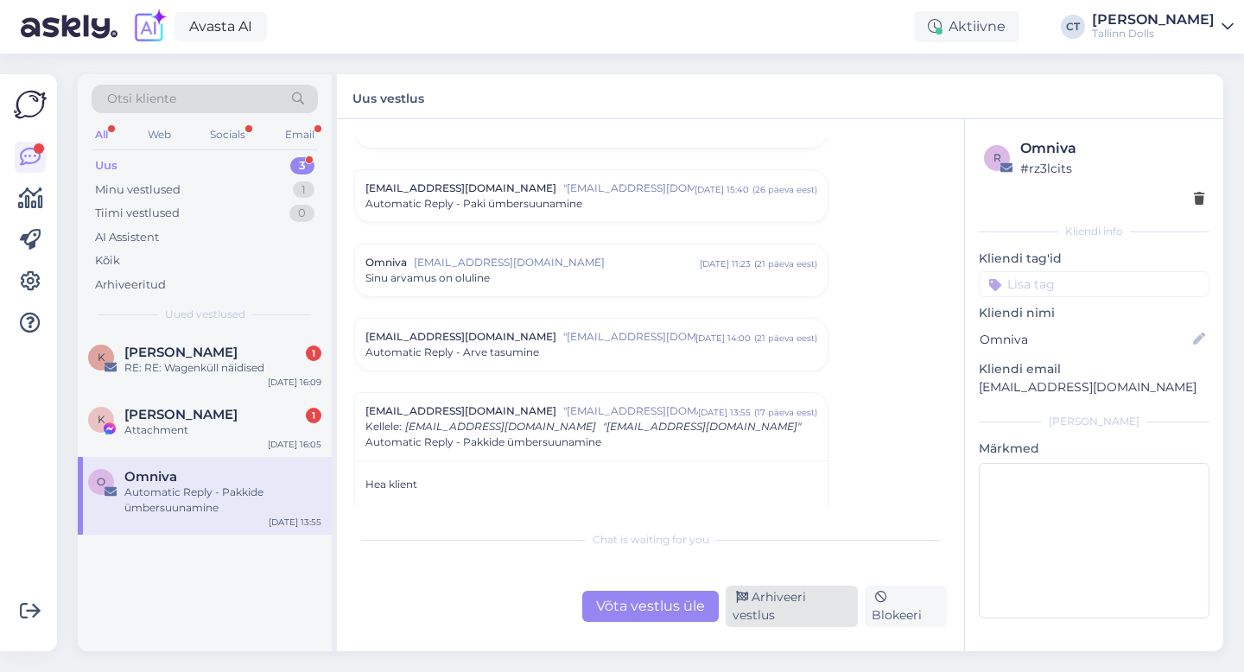
click at [806, 599] on div "Võta vestlus üle Arhiveeri vestlus Blokeeri" at bounding box center [650, 606] width 592 height 41
click at [801, 613] on div "Arhiveeri vestlus" at bounding box center [791, 606] width 132 height 41
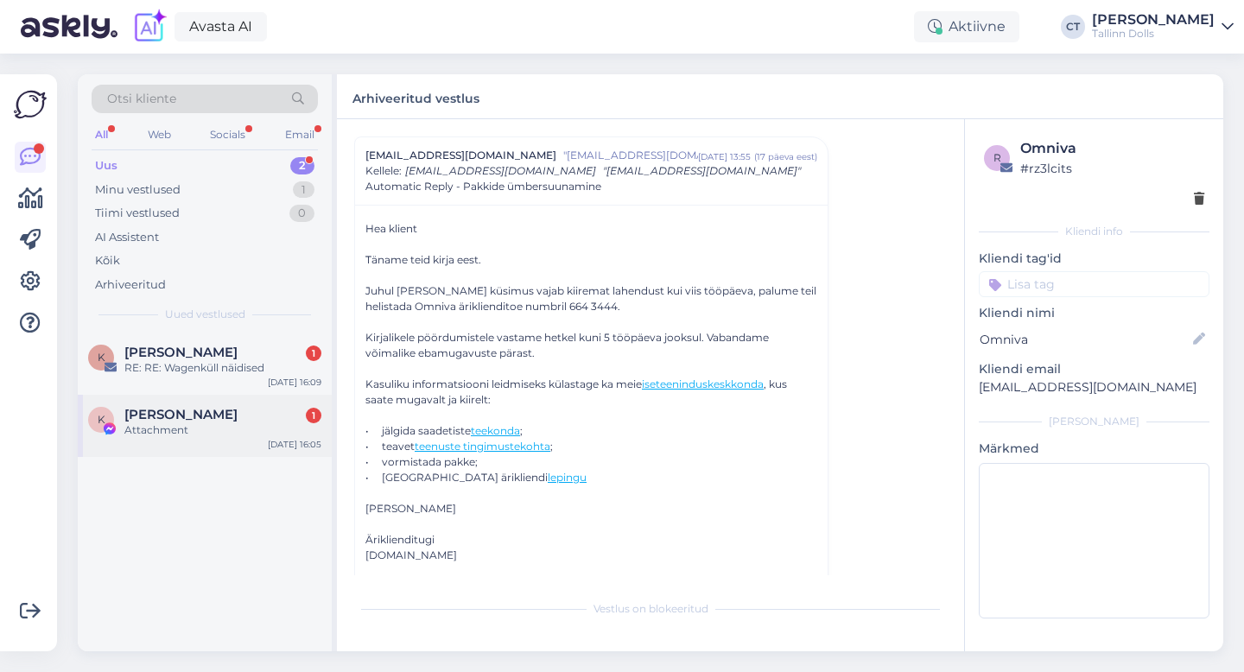
click at [249, 408] on div "[PERSON_NAME] 1" at bounding box center [222, 415] width 197 height 16
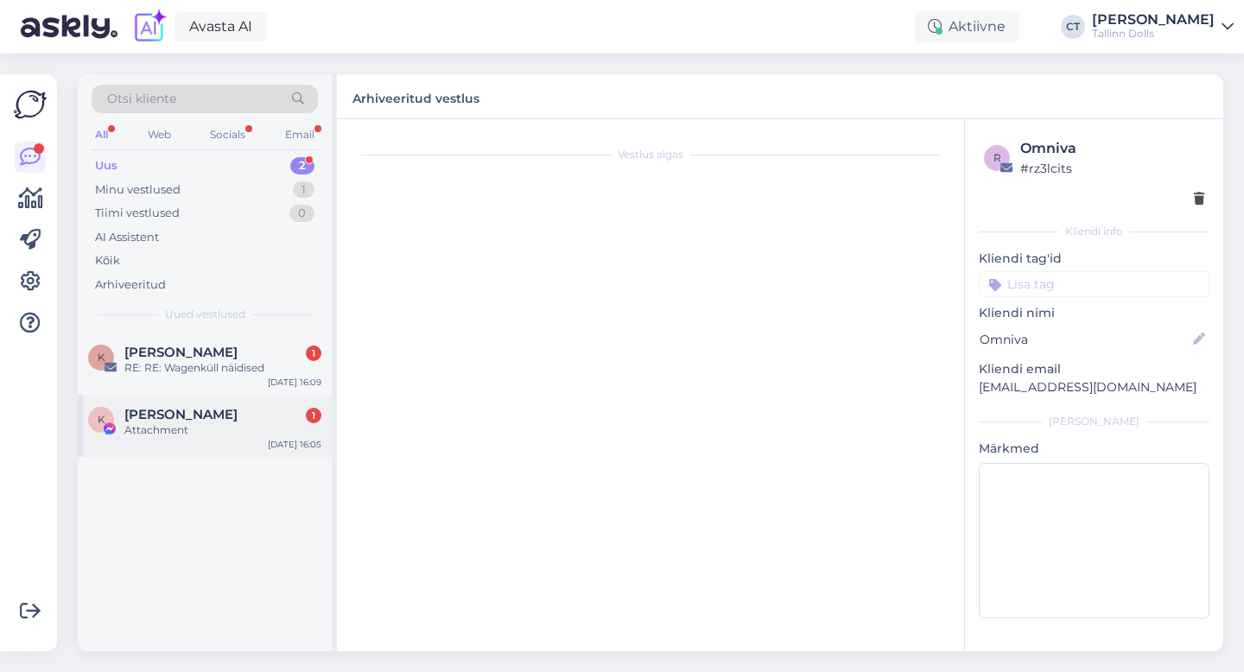
scroll to position [787, 0]
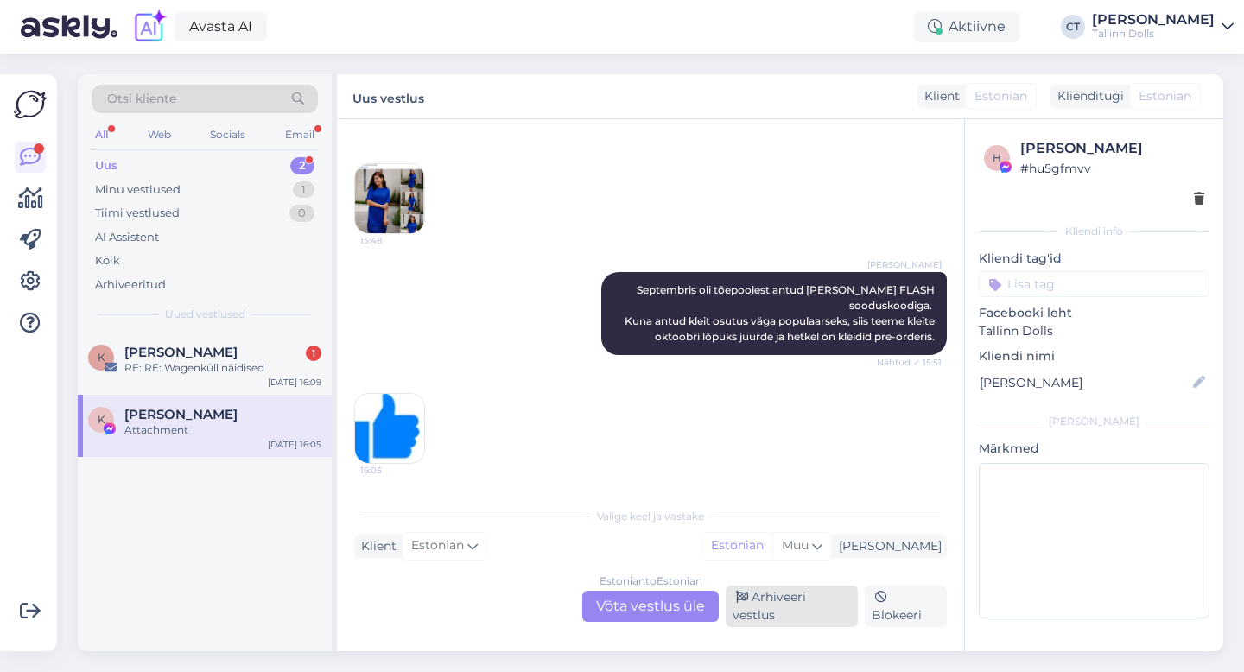
click at [776, 615] on div "Arhiveeri vestlus" at bounding box center [791, 606] width 132 height 41
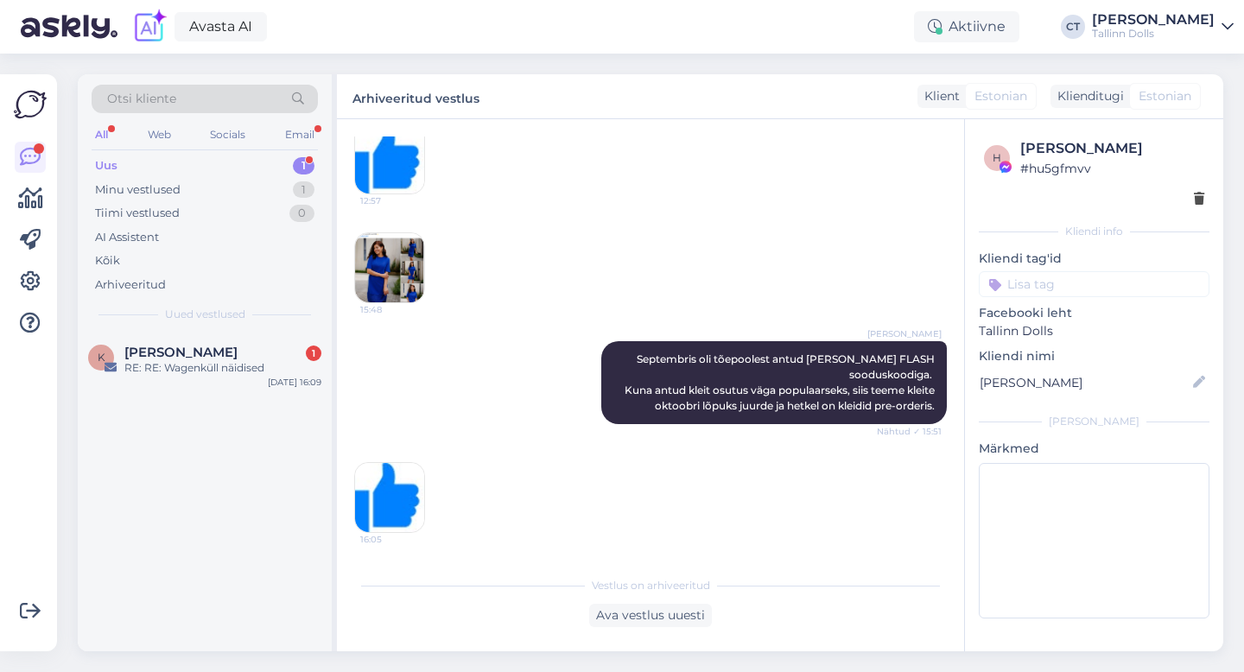
click at [345, 344] on div "Vestlus algas [DATE] Tere, teie lehelon, et koodiga FLASH25 saab [PERSON_NAME] …" at bounding box center [650, 385] width 627 height 532
click at [281, 361] on div "RE: RE: Wagenküll näidised" at bounding box center [222, 368] width 197 height 16
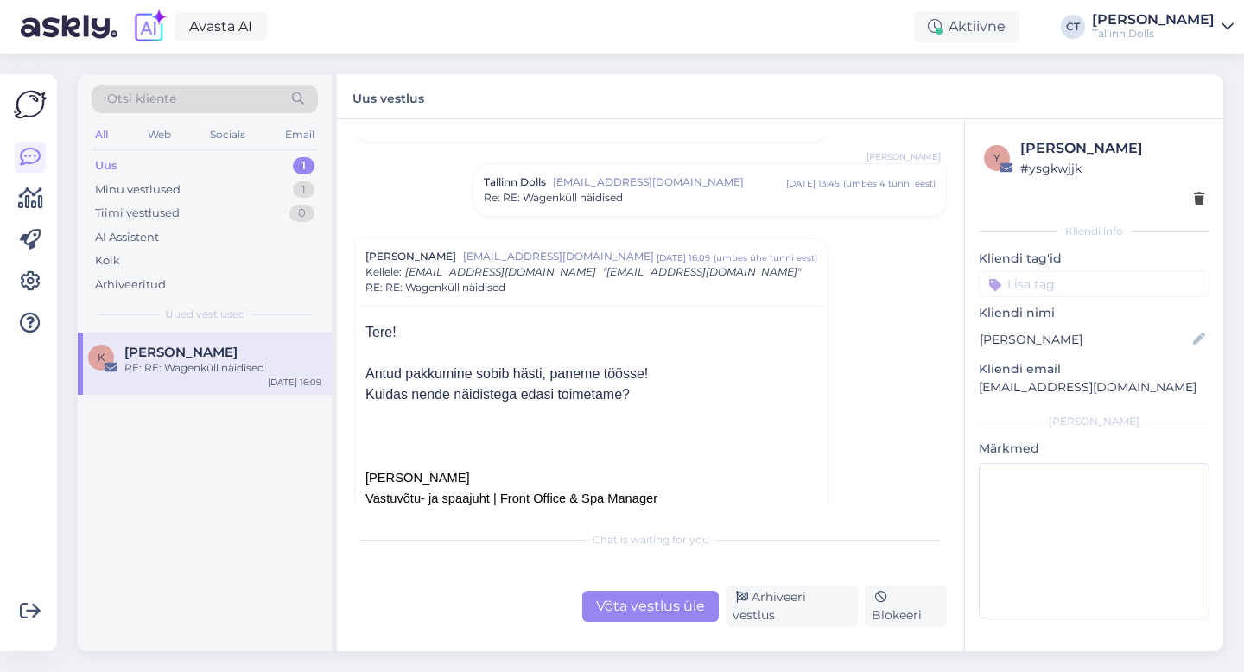
scroll to position [395, 0]
click at [652, 613] on div "Võta vestlus üle" at bounding box center [650, 606] width 136 height 31
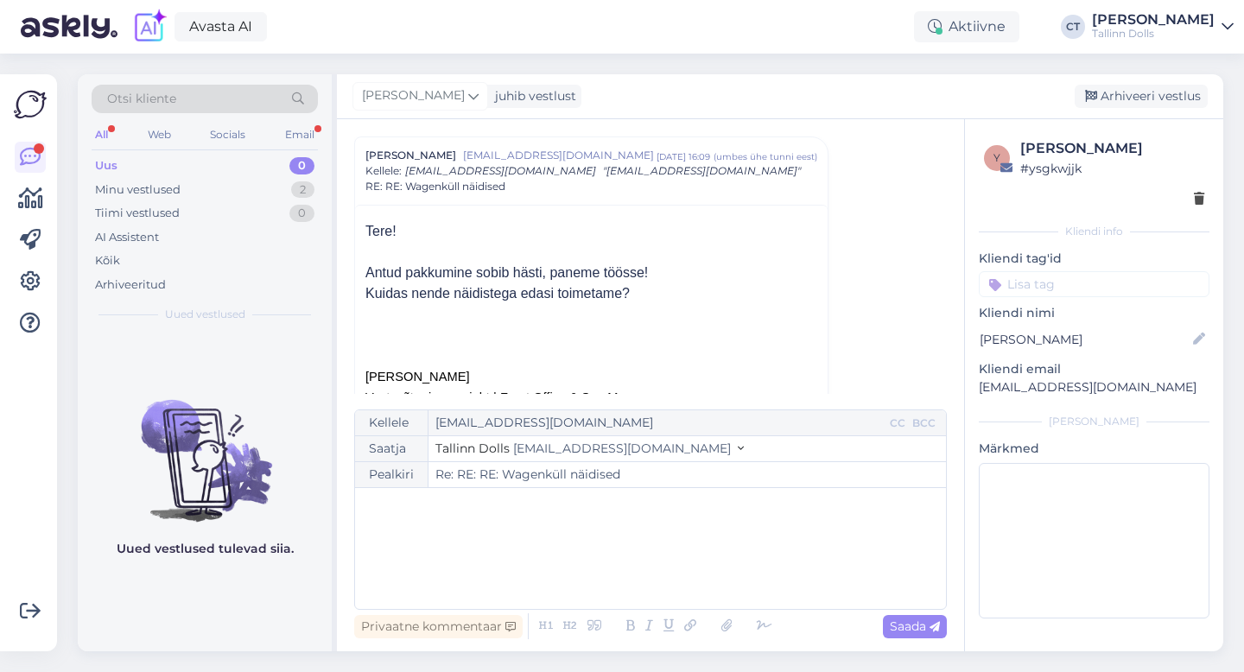
click at [124, 162] on div "Uus 0" at bounding box center [205, 166] width 226 height 24
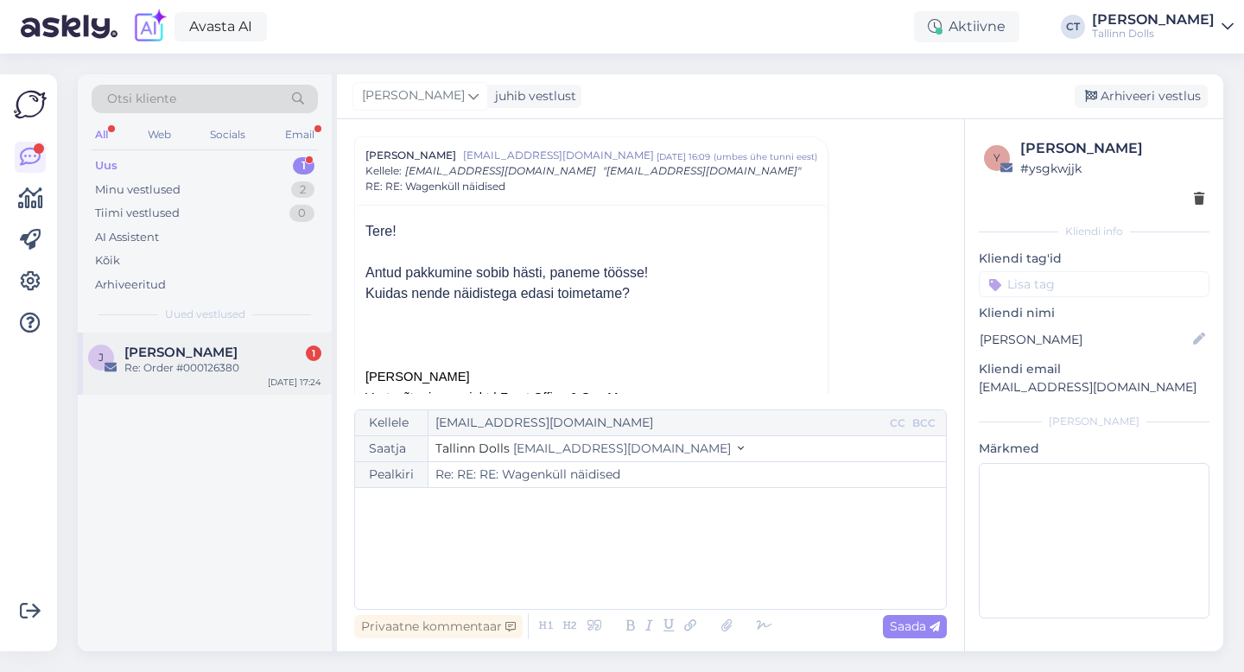
click at [240, 376] on div "J [PERSON_NAME] 1 Re: Order #000126380 [DATE] 17:24" at bounding box center [205, 364] width 254 height 62
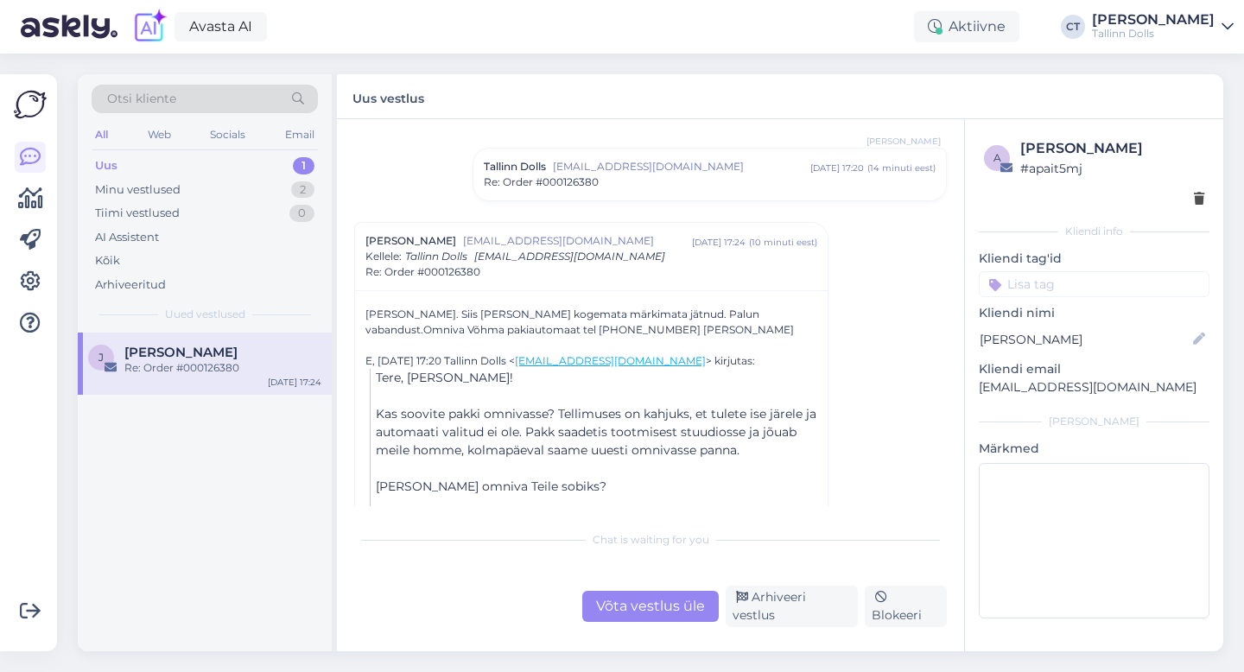
scroll to position [801, 0]
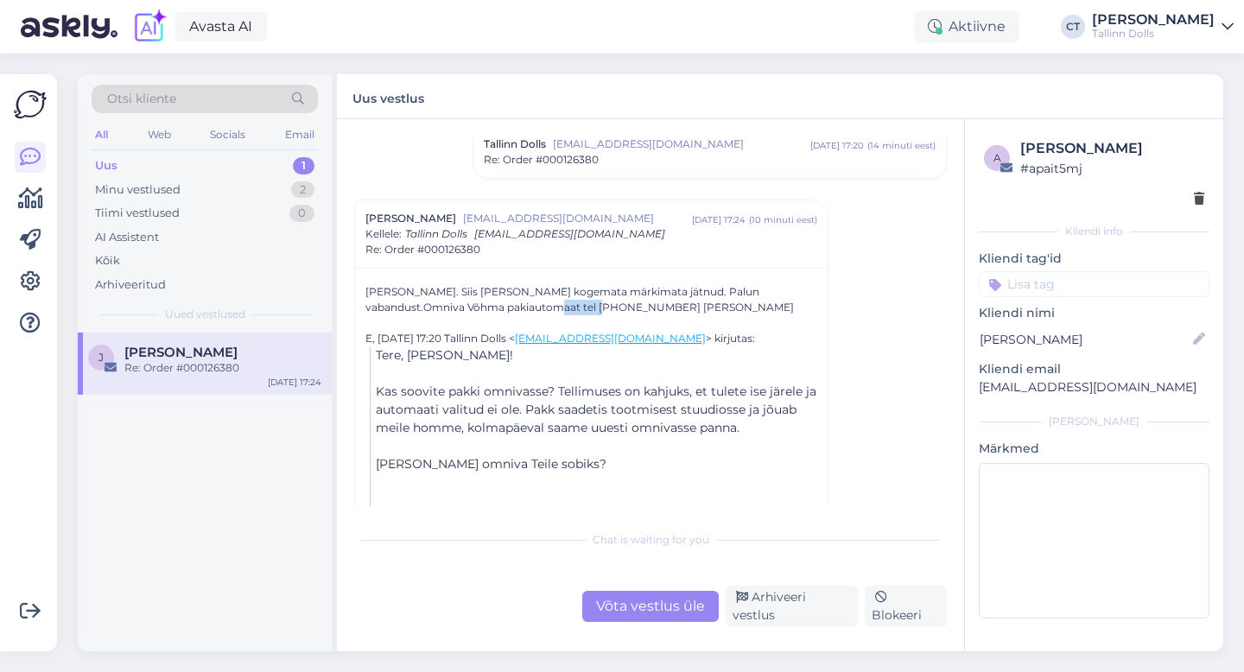
drag, startPoint x: 495, startPoint y: 307, endPoint x: 544, endPoint y: 306, distance: 49.3
click at [544, 306] on div "[PERSON_NAME]. Siis [PERSON_NAME] kogemata märkimata jätnud. Palun vabandust.Om…" at bounding box center [591, 299] width 452 height 31
copy div "53231770"
click at [617, 611] on div "Võta vestlus üle" at bounding box center [650, 606] width 136 height 31
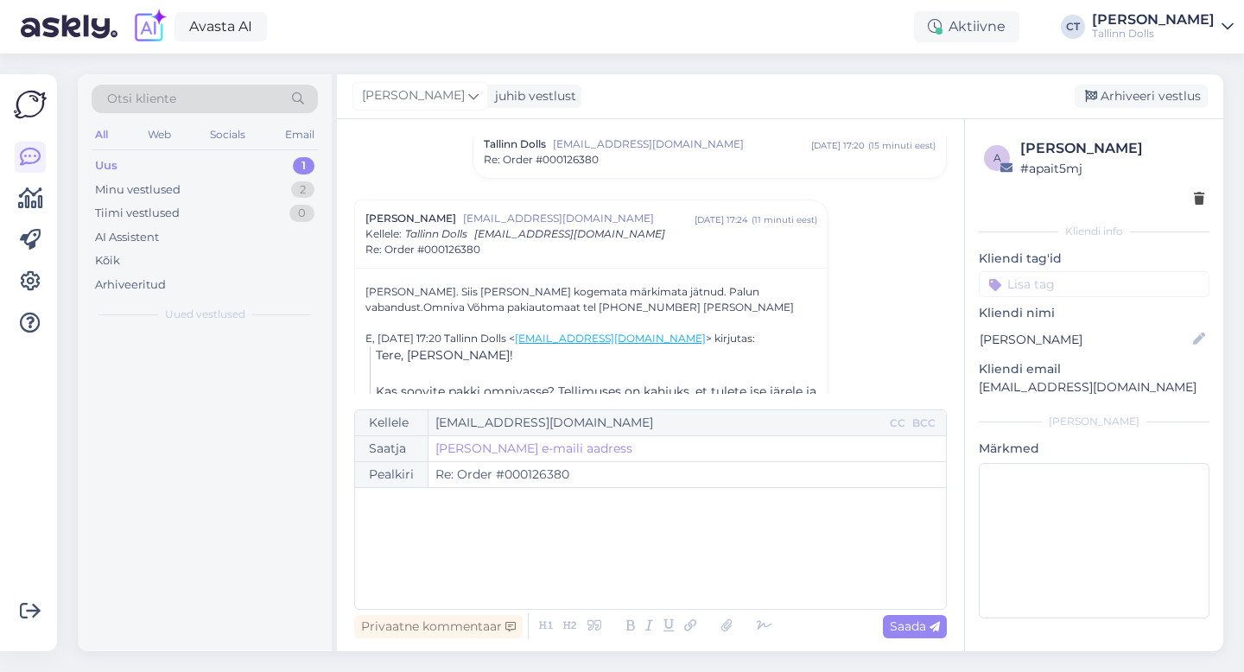
scroll to position [864, 0]
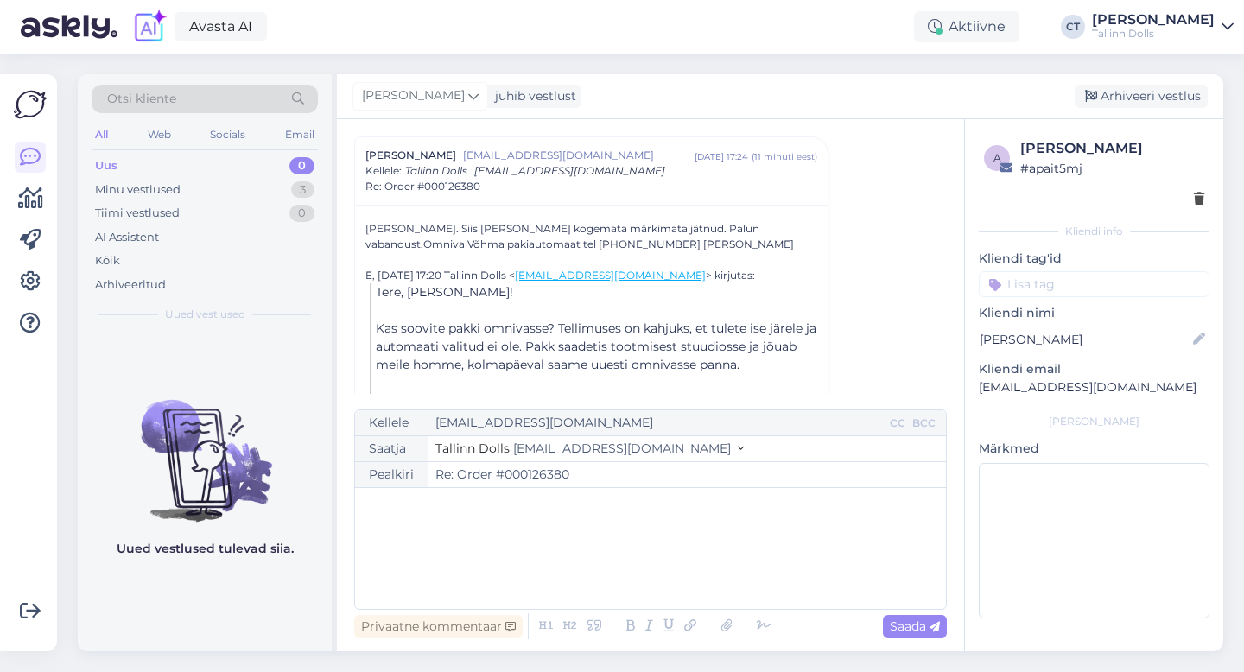
click at [610, 561] on div "﻿" at bounding box center [650, 549] width 573 height 104
click at [156, 158] on div "Uus 0" at bounding box center [205, 166] width 226 height 24
click at [204, 176] on div "Uus 0" at bounding box center [205, 166] width 226 height 24
click at [198, 198] on div "Minu vestlused 3" at bounding box center [205, 190] width 226 height 24
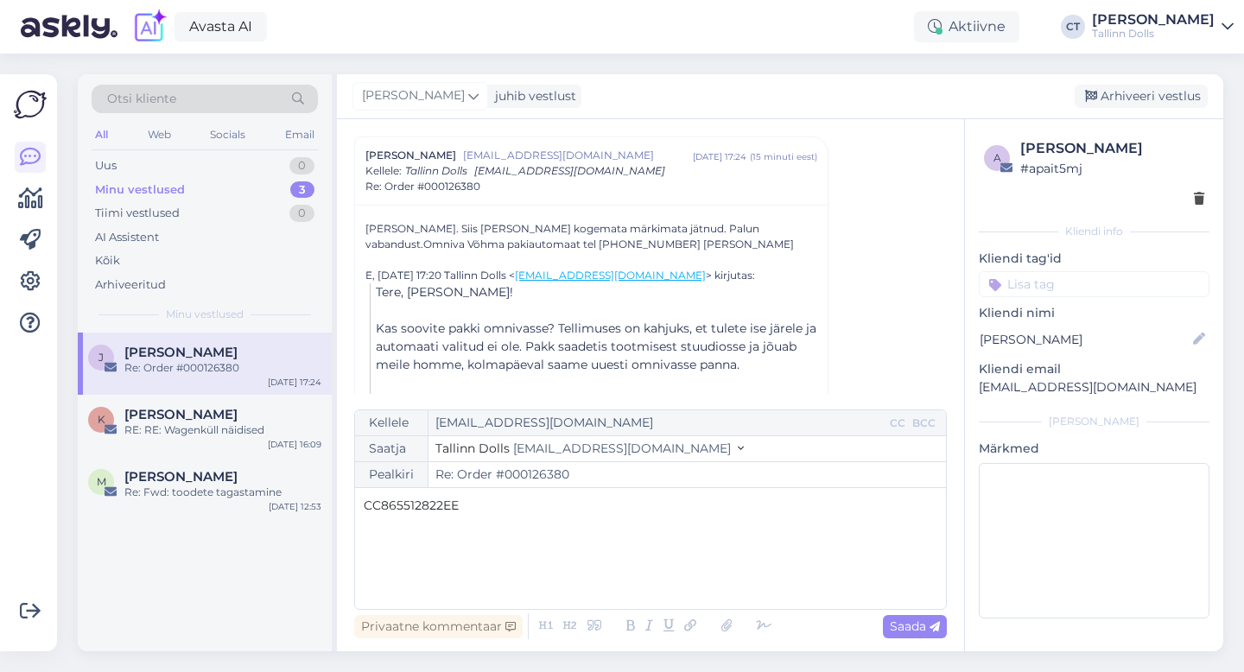
click at [673, 526] on div "CC865512822EE" at bounding box center [650, 549] width 573 height 104
click at [364, 507] on span "CC865512822EE" at bounding box center [411, 505] width 95 height 16
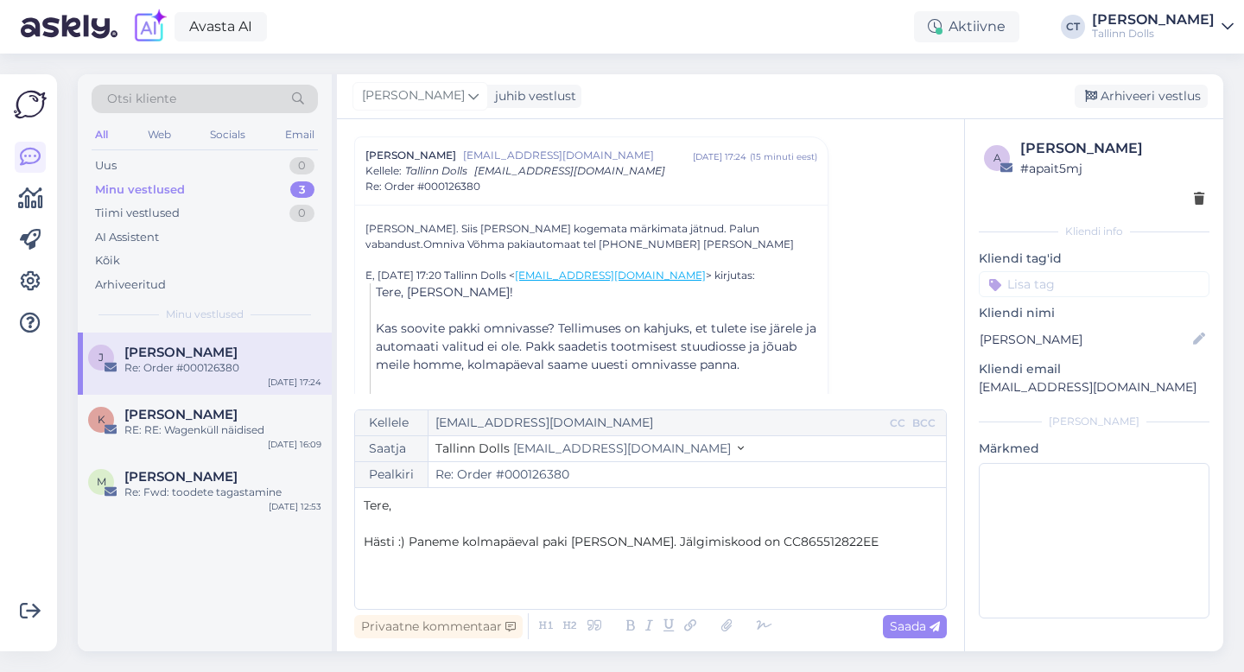
click at [820, 547] on p "Hästi :) Paneme kolmapäeval paki [PERSON_NAME]. Jälgimiskood on CC865512822EE" at bounding box center [650, 542] width 573 height 18
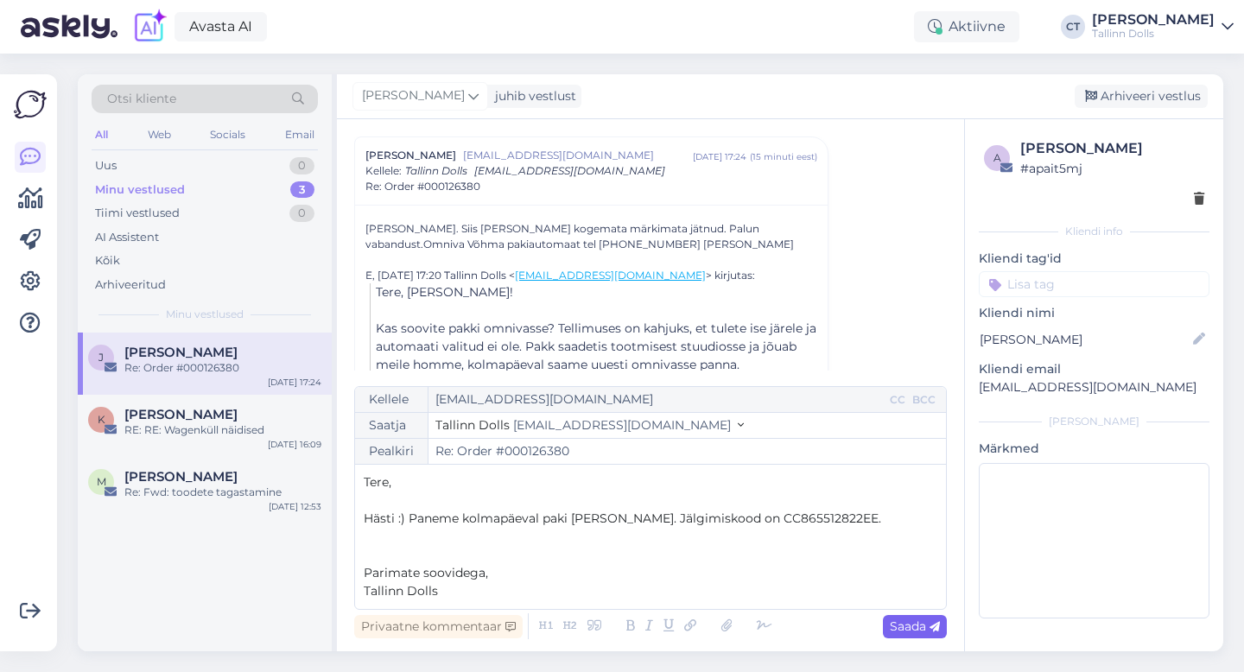
click at [916, 622] on span "Saada" at bounding box center [915, 626] width 50 height 16
type input "Re: Re: Order #000126380"
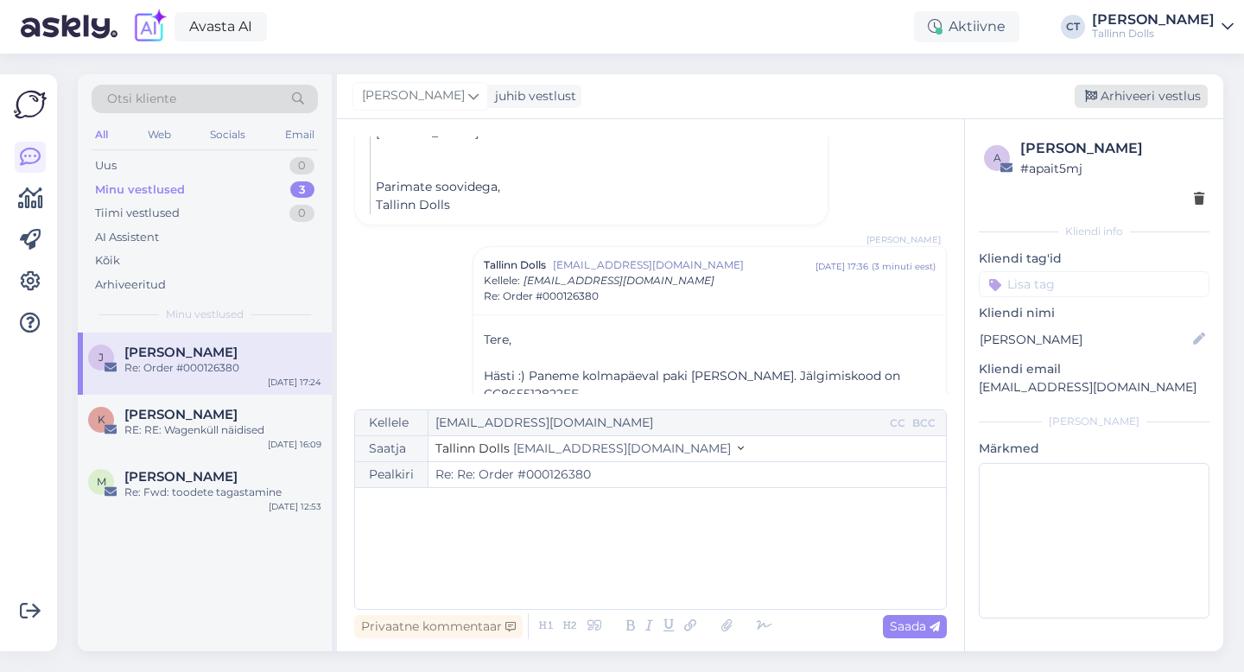
click at [1163, 96] on div "Arhiveeri vestlus" at bounding box center [1140, 96] width 133 height 23
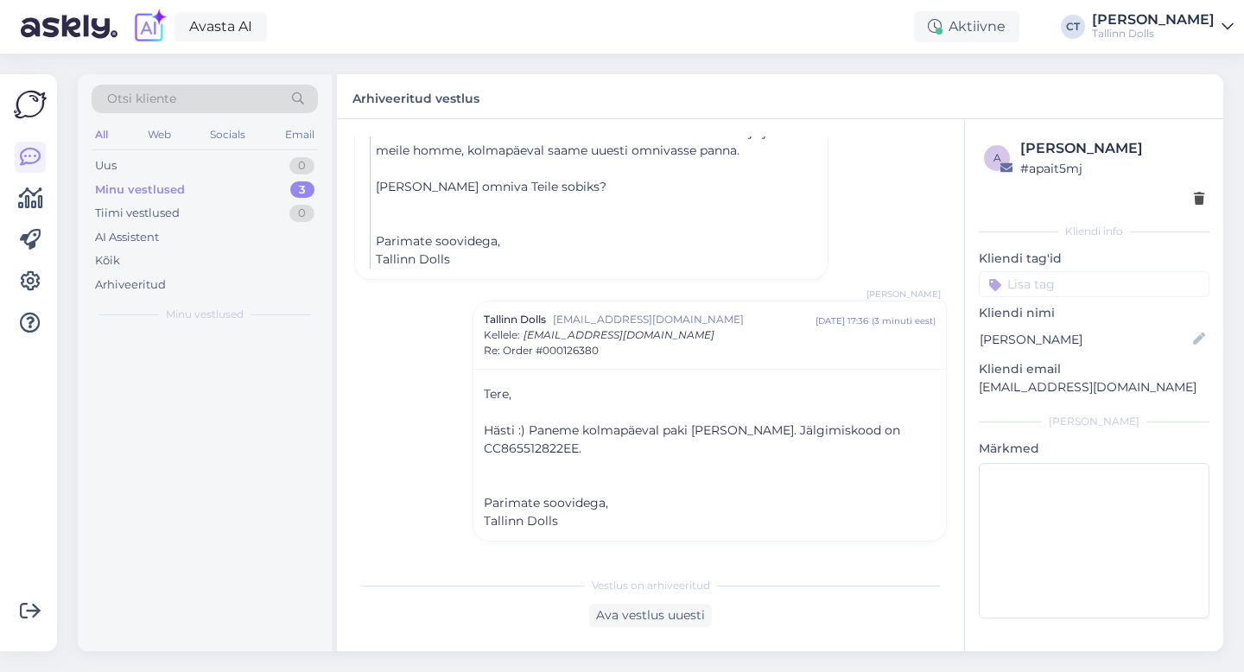
scroll to position [1060, 0]
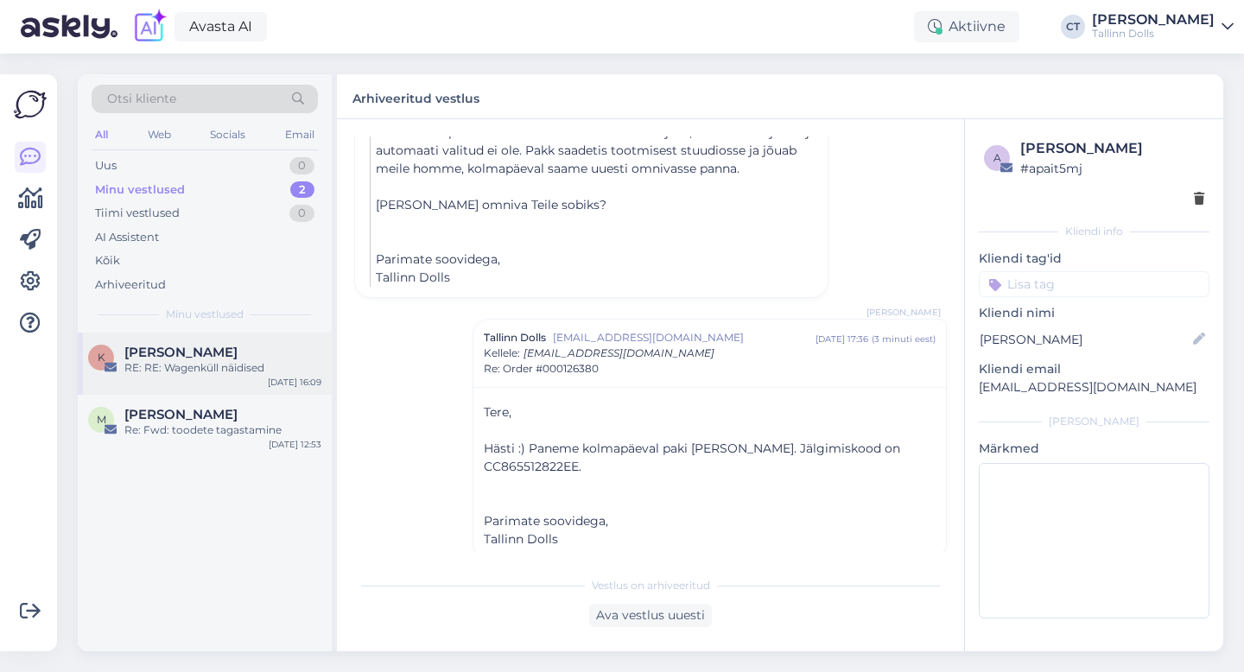
click at [238, 377] on div "K [PERSON_NAME] RE: RE: Wagenküll näidised [DATE] 16:09" at bounding box center [205, 364] width 254 height 62
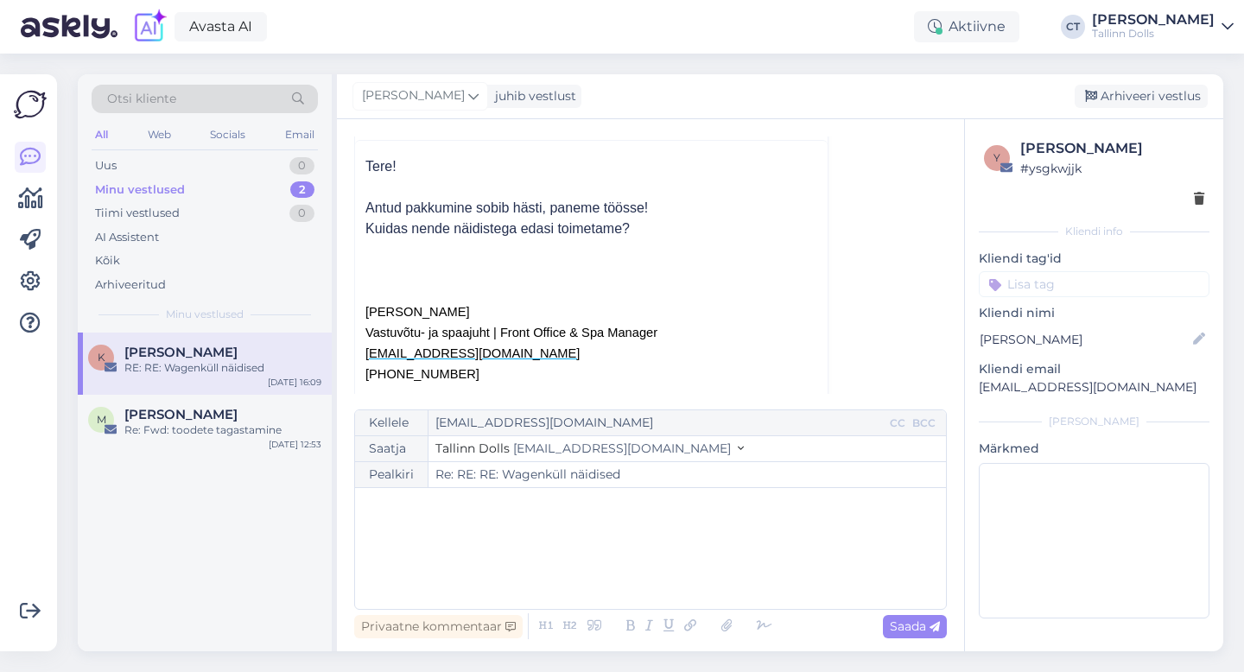
scroll to position [645, 0]
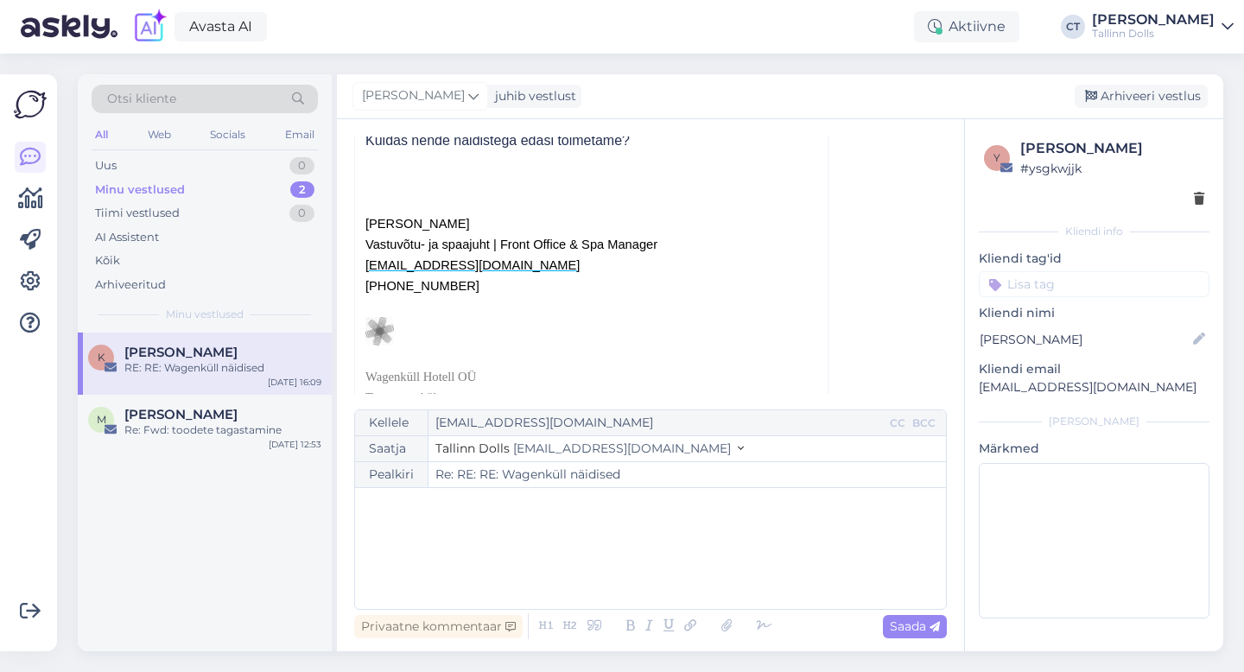
drag, startPoint x: 363, startPoint y: 224, endPoint x: 448, endPoint y: 225, distance: 85.5
click at [448, 225] on div "Tere! Antud pakkumine sobib hästi, paneme töösse! Kuidas nende näidistega edasi…" at bounding box center [591, 440] width 472 height 777
copy span "[PERSON_NAME]"
drag, startPoint x: 468, startPoint y: 290, endPoint x: 393, endPoint y: 286, distance: 75.3
click at [393, 286] on p "[PHONE_NUMBER]" at bounding box center [591, 286] width 452 height 21
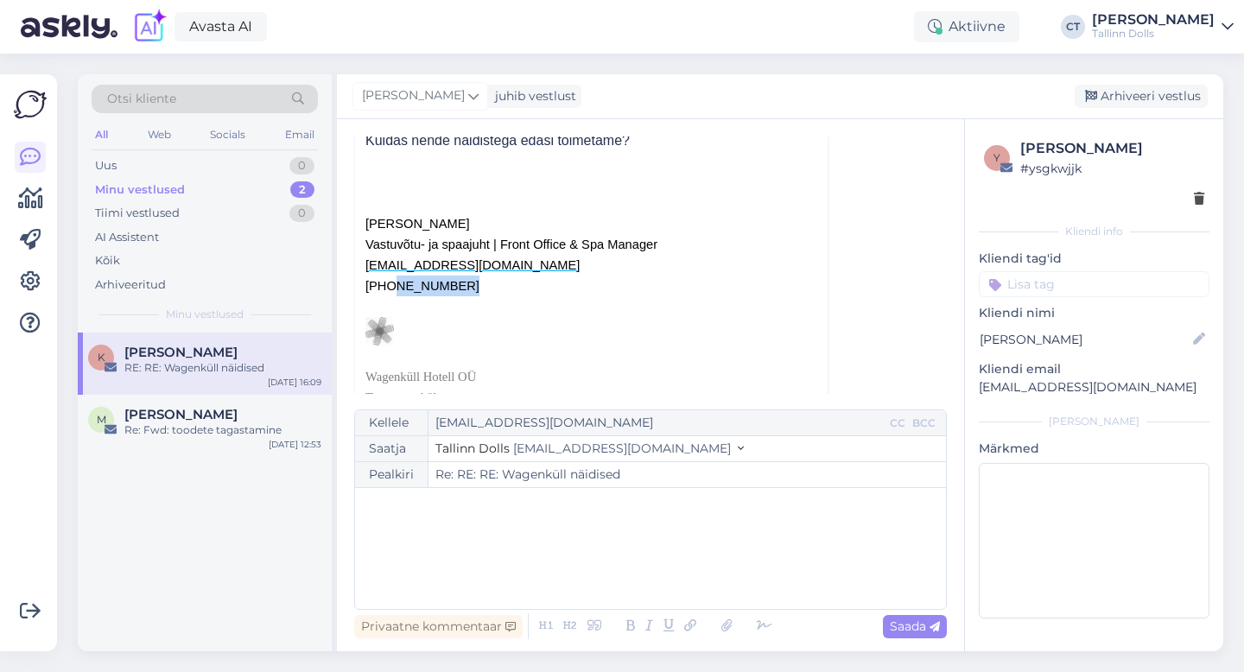
copy span "5557 3799"
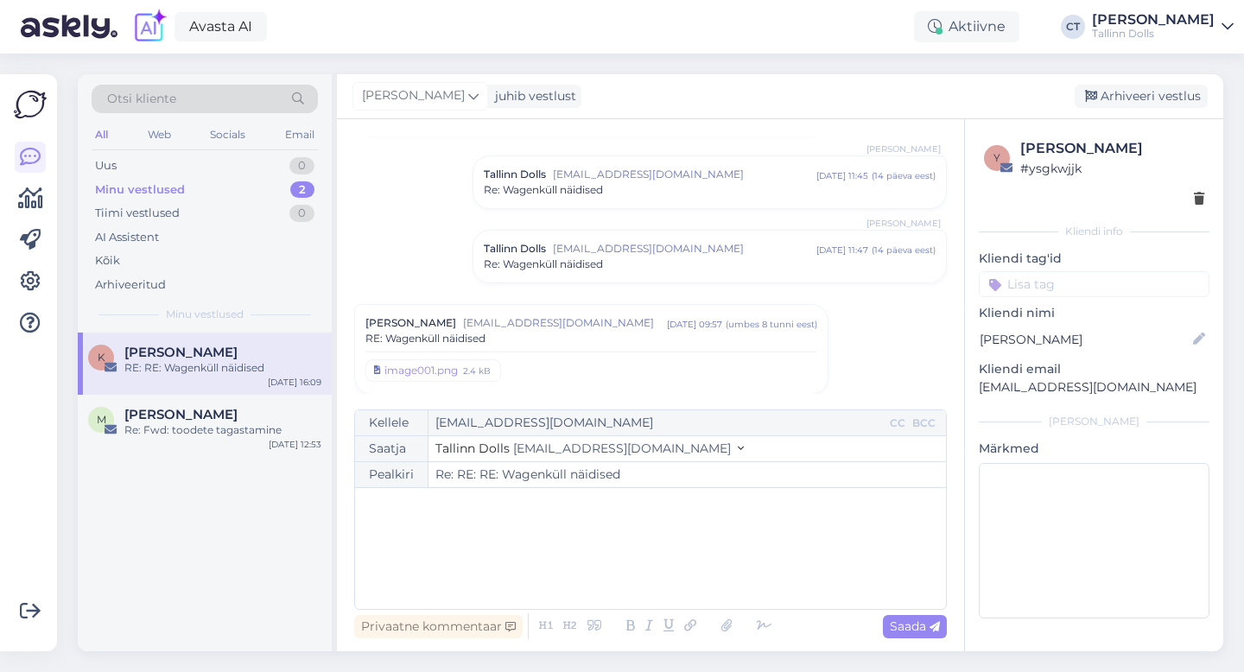
click at [482, 344] on span "RE: Wagenküll näidised" at bounding box center [425, 339] width 120 height 16
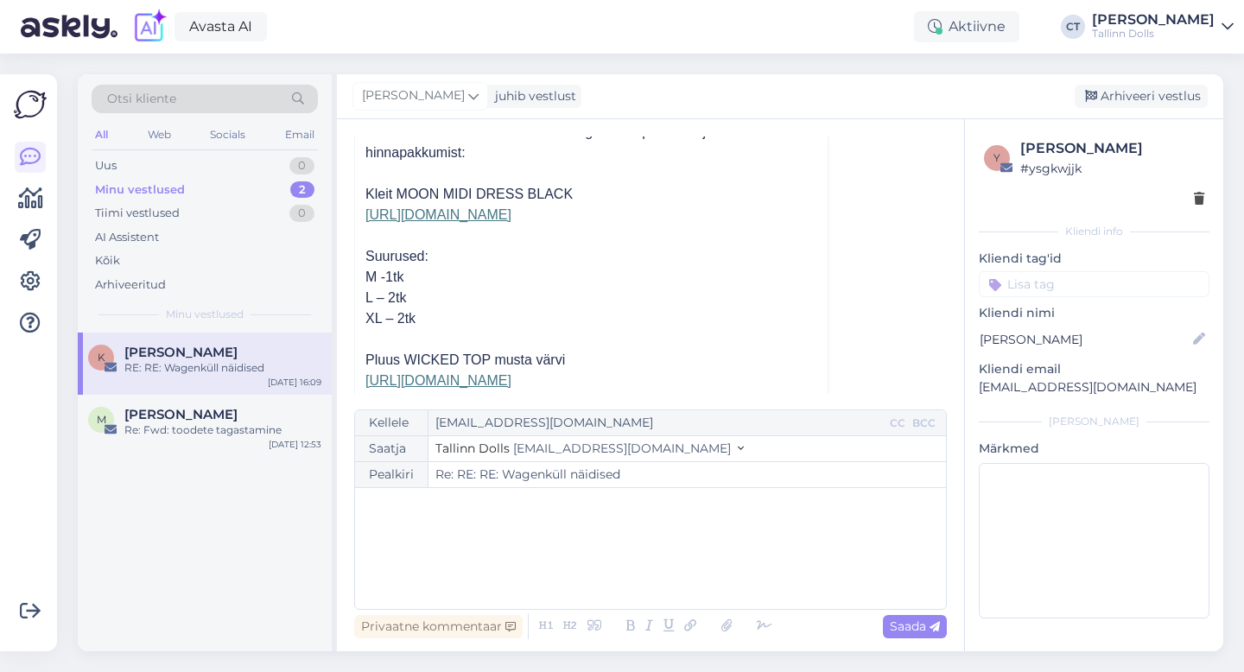
scroll to position [458, 0]
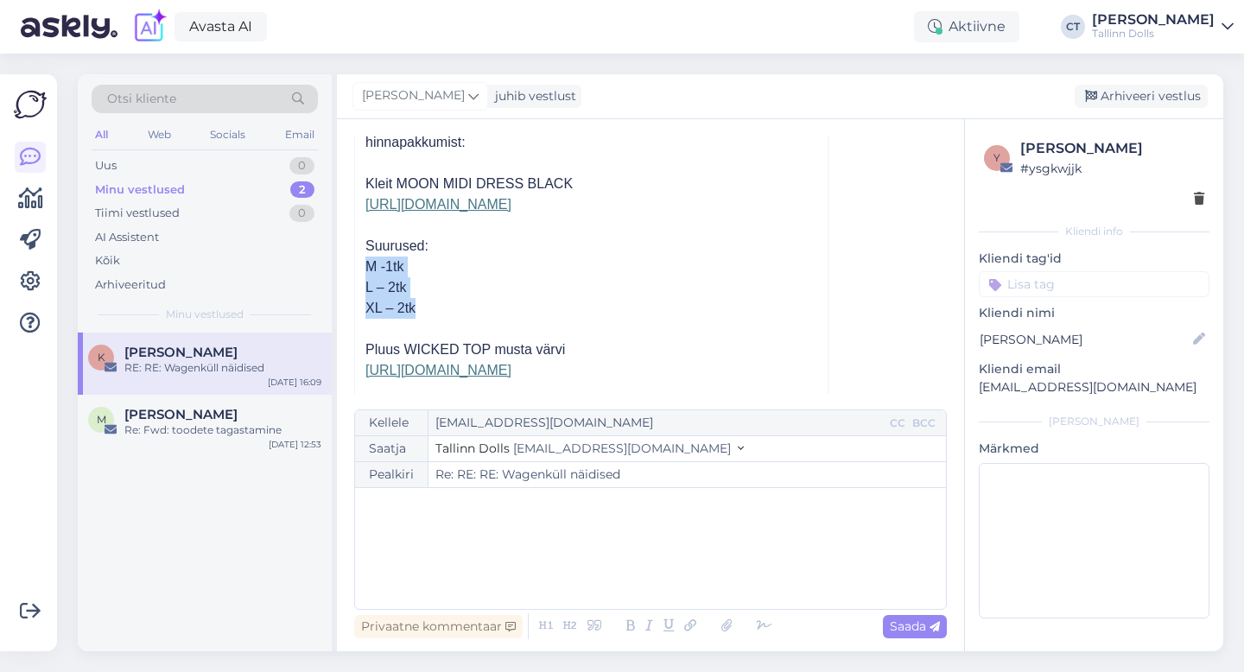
drag, startPoint x: 360, startPoint y: 286, endPoint x: 419, endPoint y: 331, distance: 73.9
click at [419, 331] on div "Tere! Saime nüüd hotelli administraatoritega riided proovitud ja sooviksime hin…" at bounding box center [591, 571] width 472 height 1034
copy div "M -1tk L – 2tk XL – 2tk"
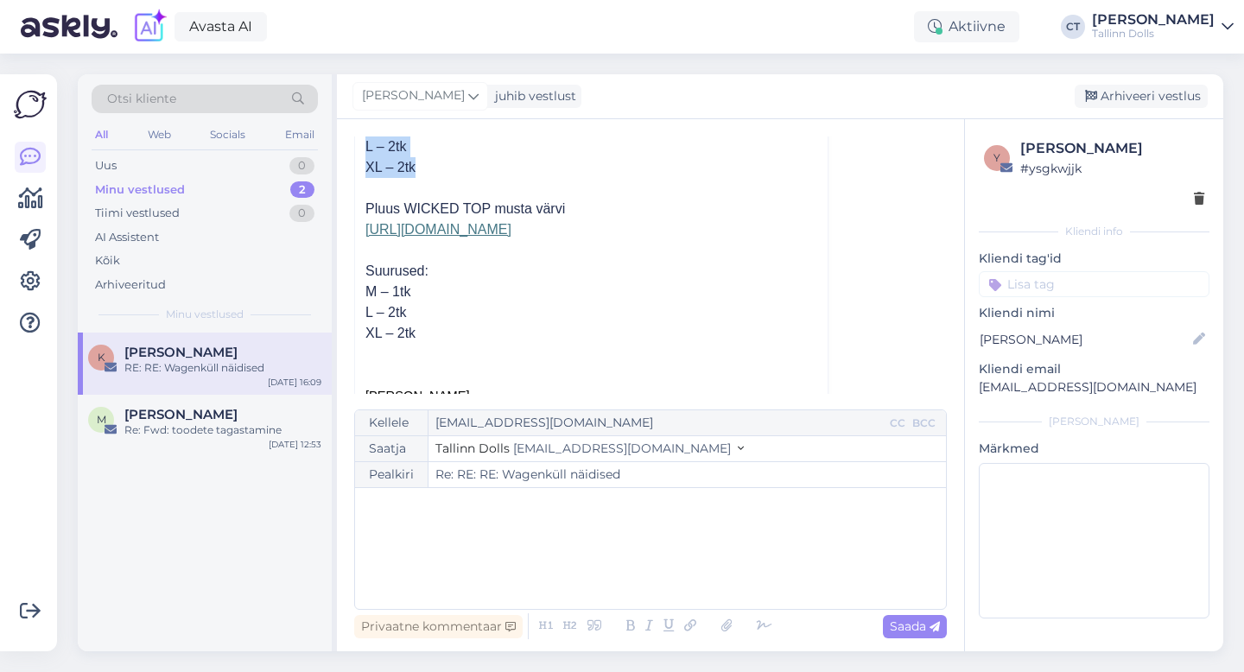
scroll to position [627, 0]
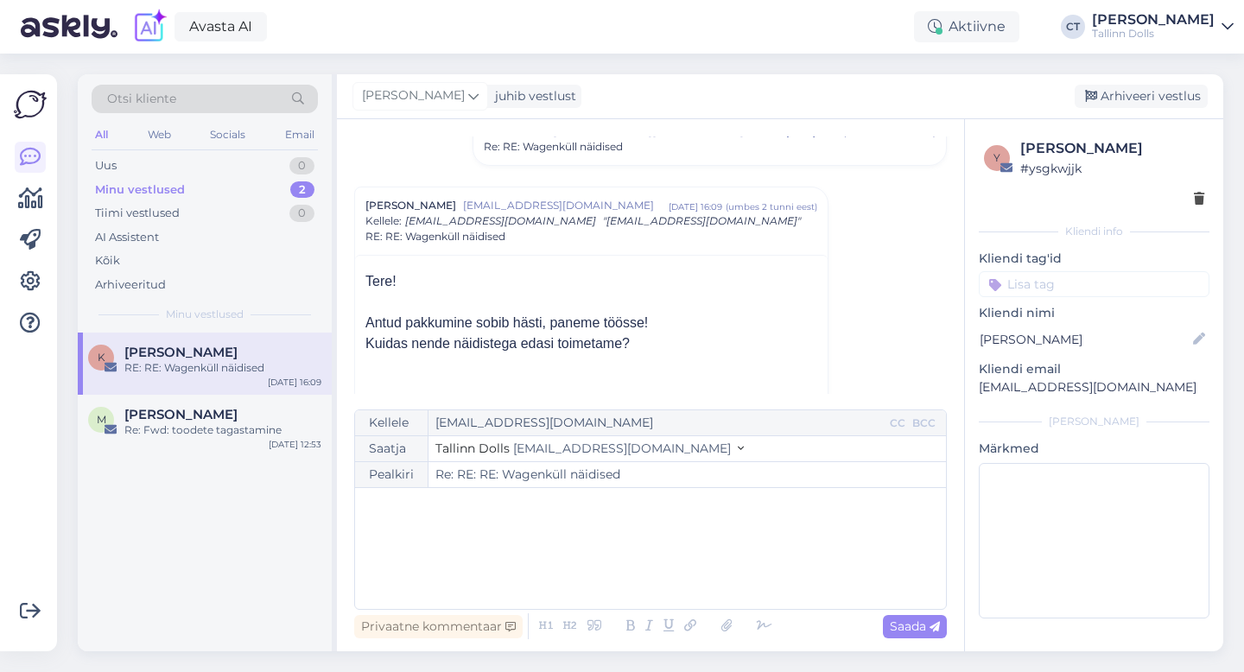
click at [644, 145] on div "Tallinn Dolls [EMAIL_ADDRESS][DOMAIN_NAME] [DATE] 13:45 ( umbes 4 tunni eest ) …" at bounding box center [709, 139] width 472 height 52
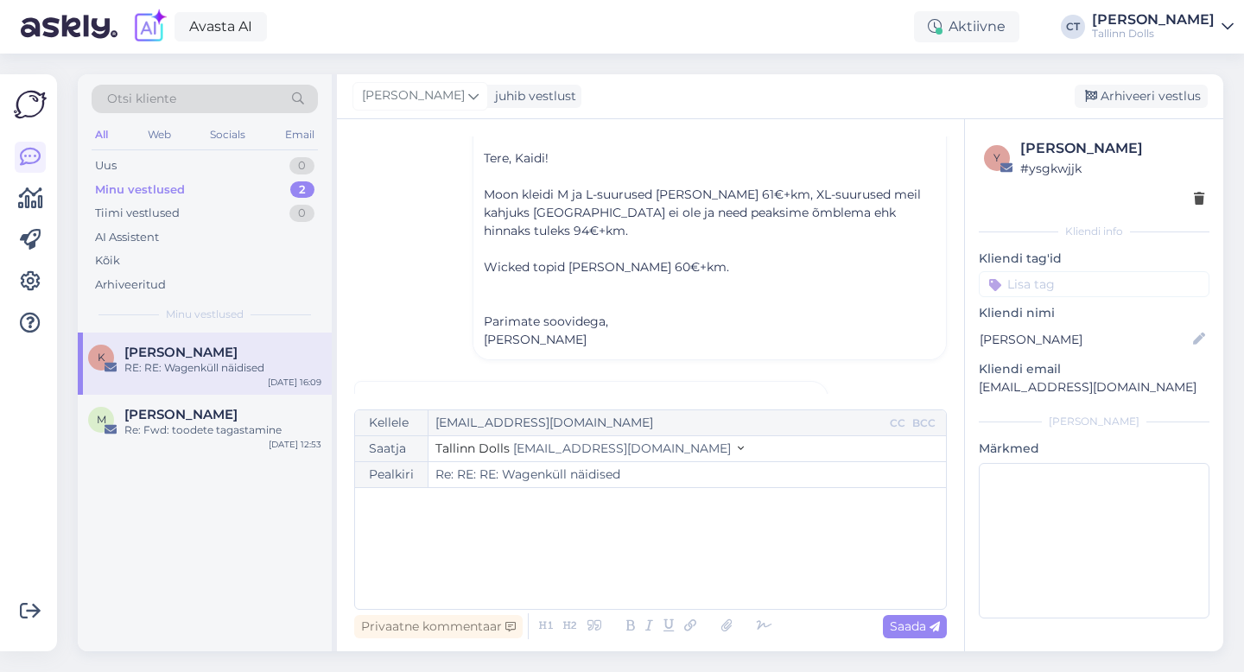
scroll to position [1556, 0]
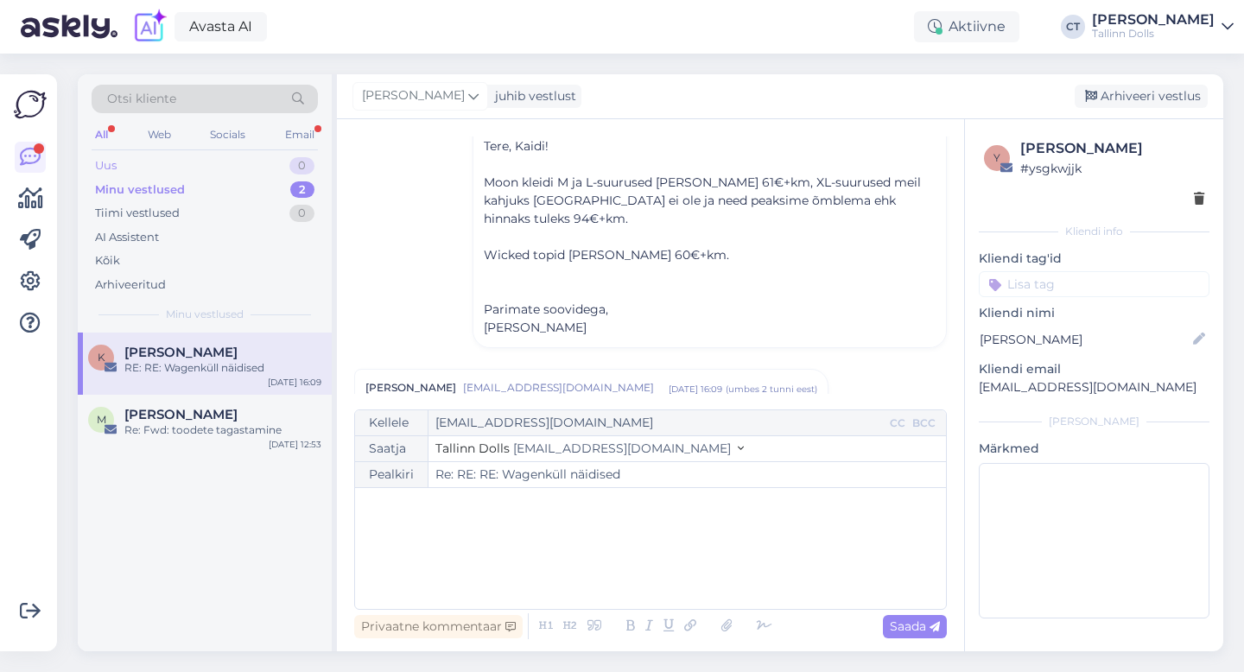
click at [130, 160] on div "Uus 0" at bounding box center [205, 166] width 226 height 24
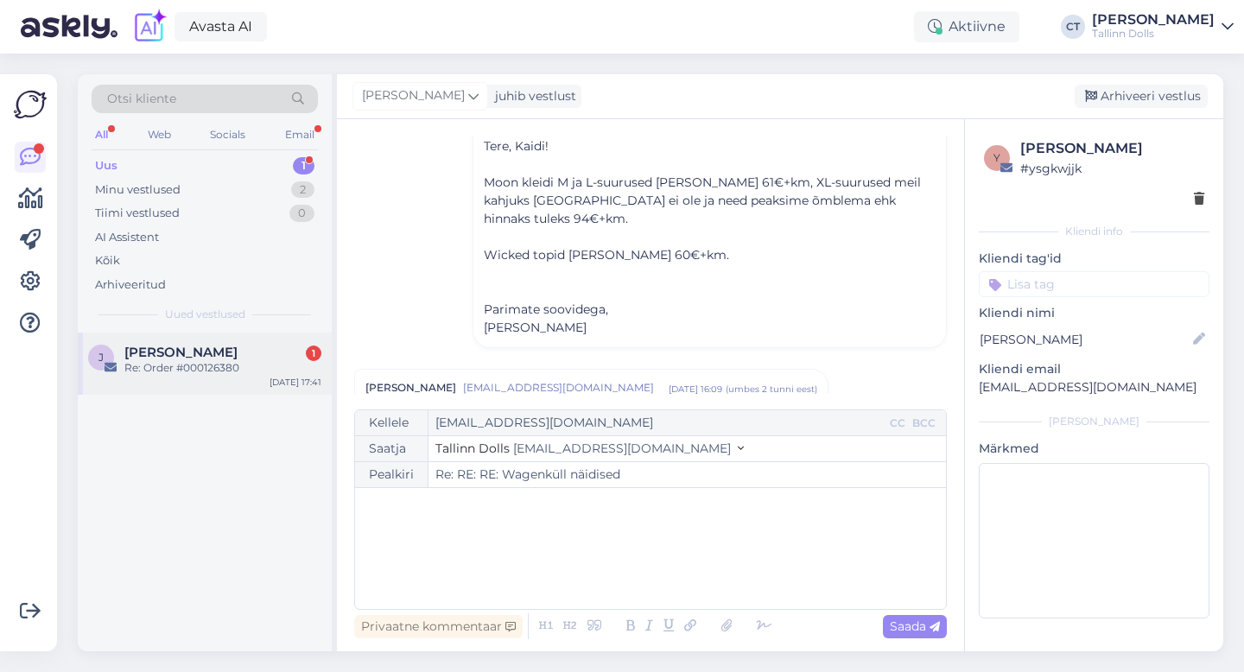
click at [193, 357] on span "[PERSON_NAME]" at bounding box center [180, 353] width 113 height 16
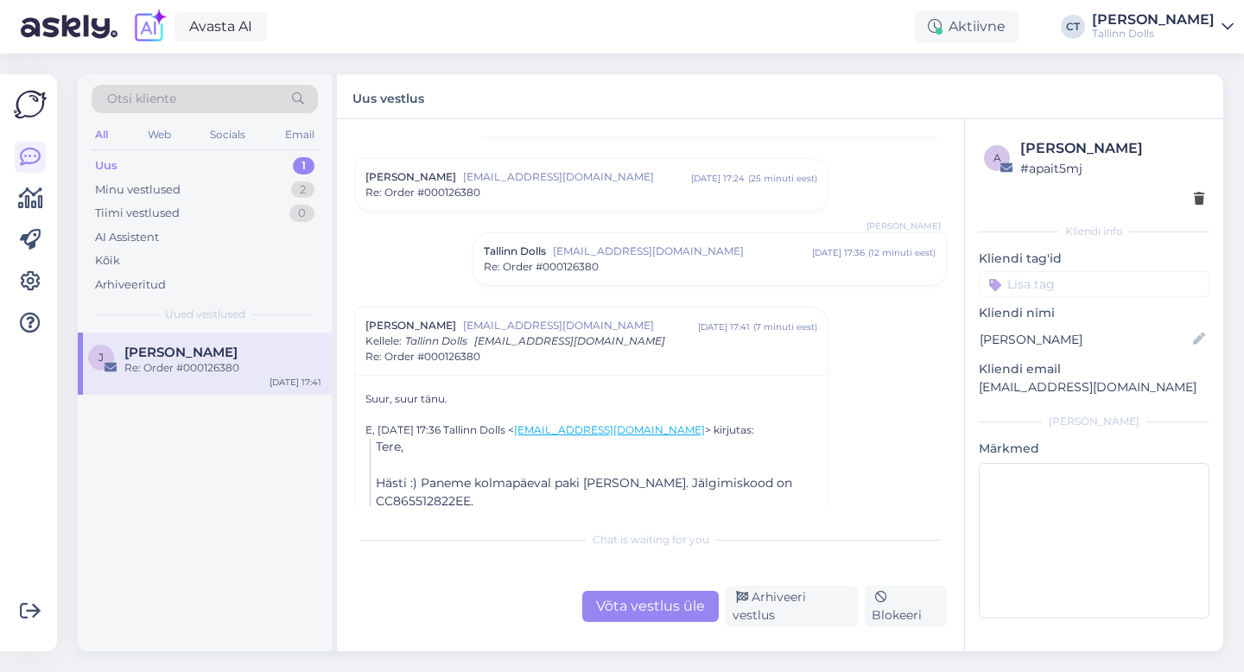
scroll to position [846, 0]
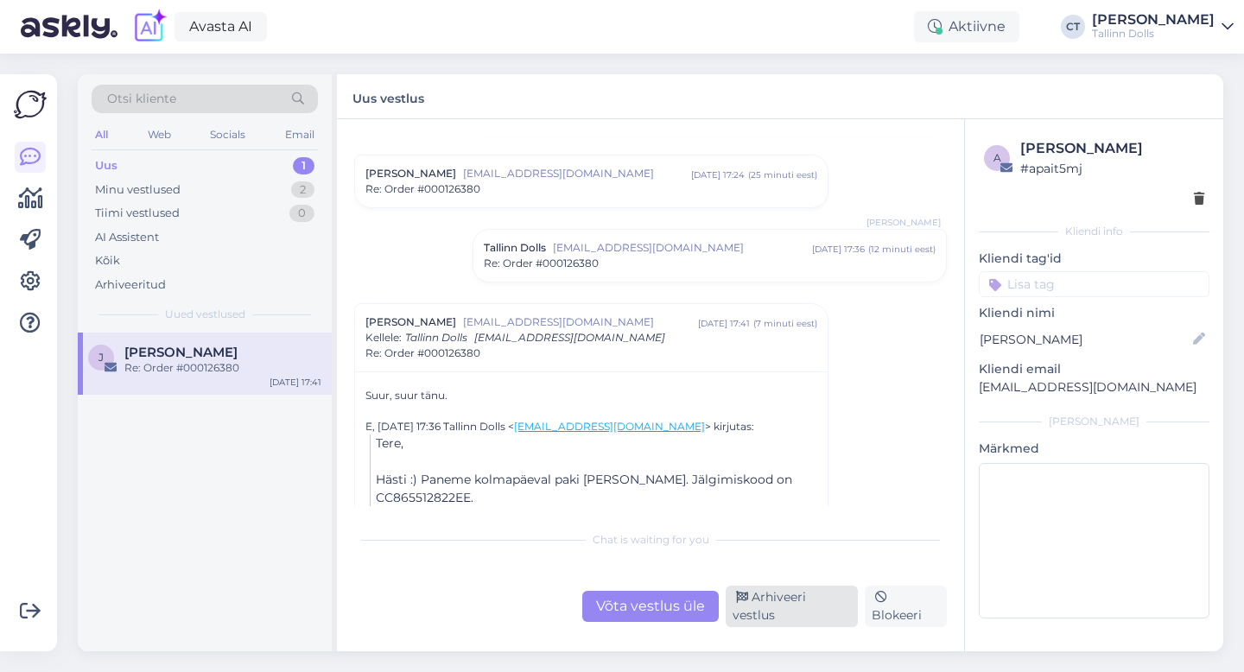
click at [788, 612] on div "Arhiveeri vestlus" at bounding box center [791, 606] width 132 height 41
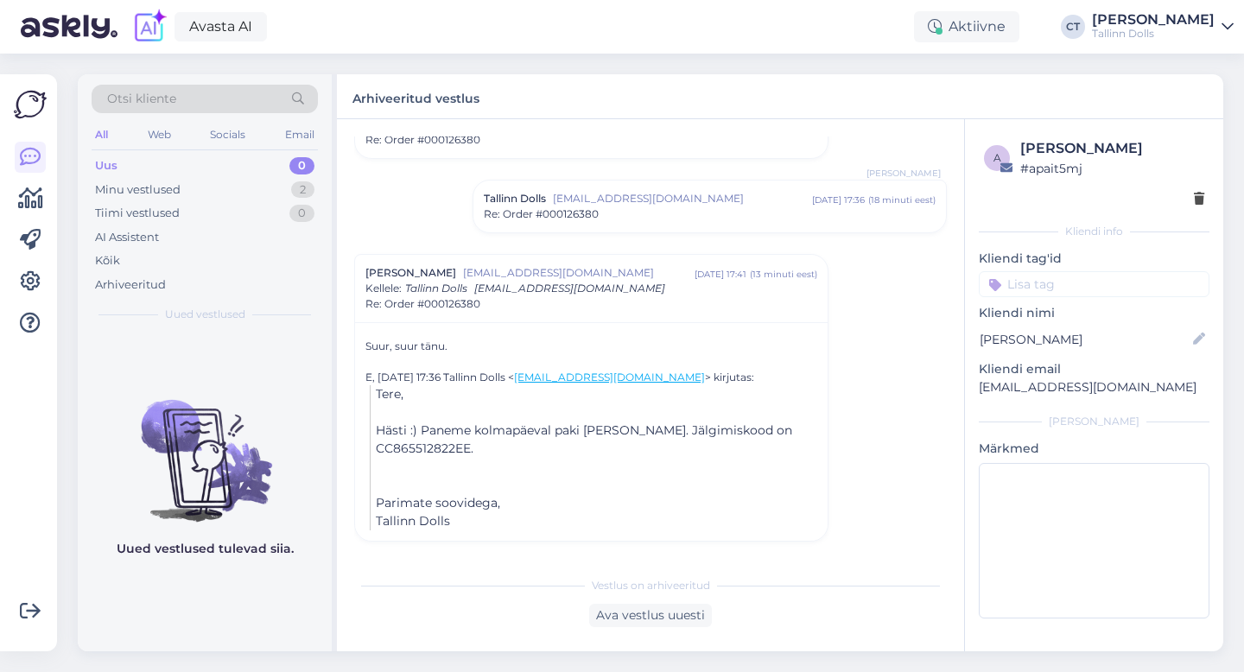
click at [171, 159] on div "Uus 0" at bounding box center [205, 166] width 226 height 24
click at [185, 195] on div "Minu vestlused 2" at bounding box center [205, 190] width 226 height 24
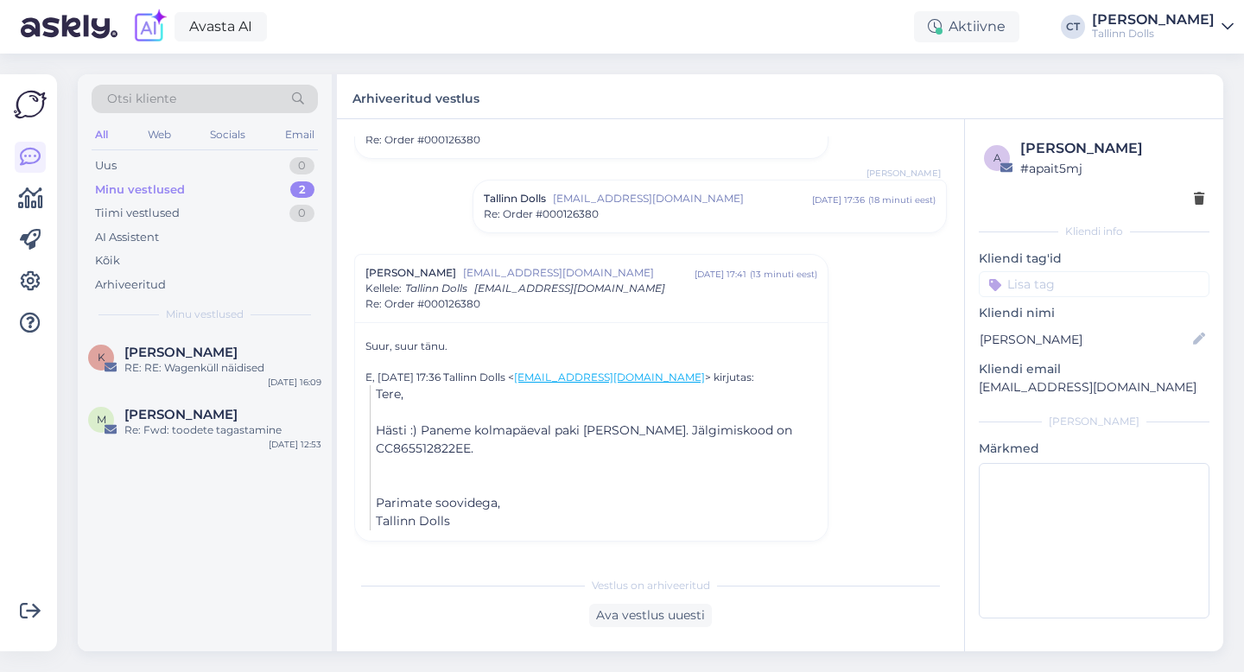
click at [687, 105] on div "Arhiveeritud vestlus" at bounding box center [780, 96] width 886 height 45
